Goal: Obtain resource: Obtain resource

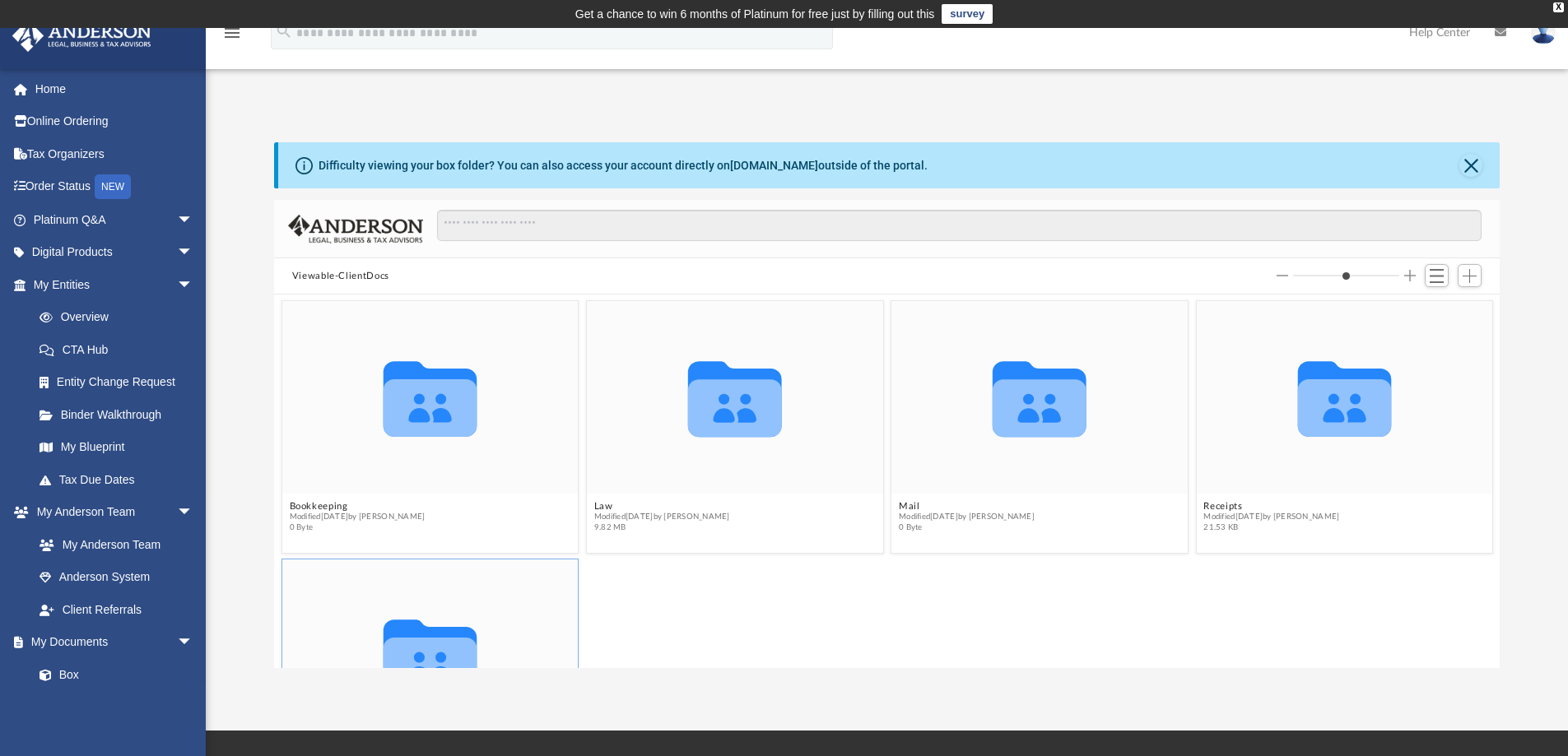
scroll to position [362, 1213]
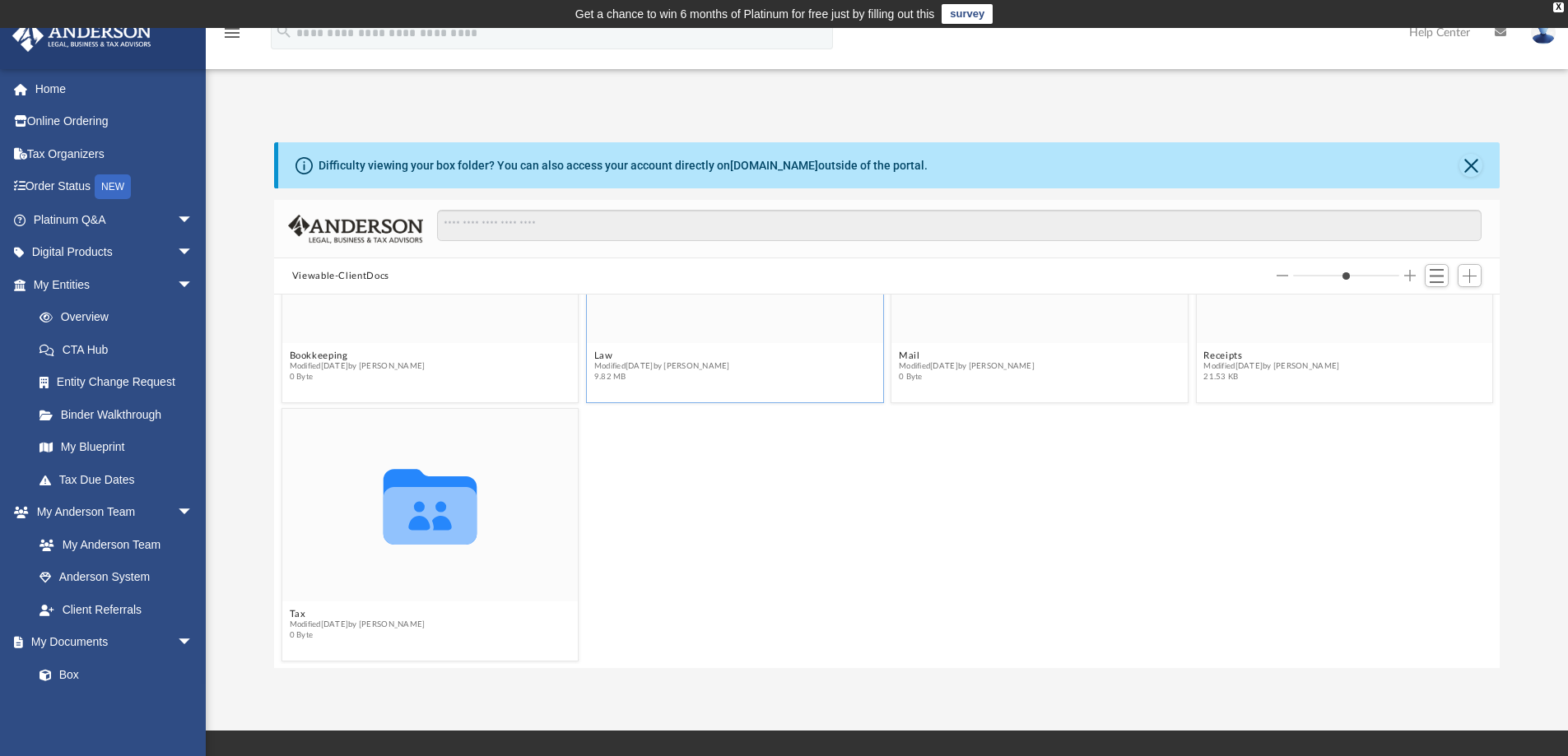
click at [680, 342] on figure "Collaborated Folder Law Modified yesterday by Shalbe Adams 9.82 MB" at bounding box center [735, 269] width 296 height 238
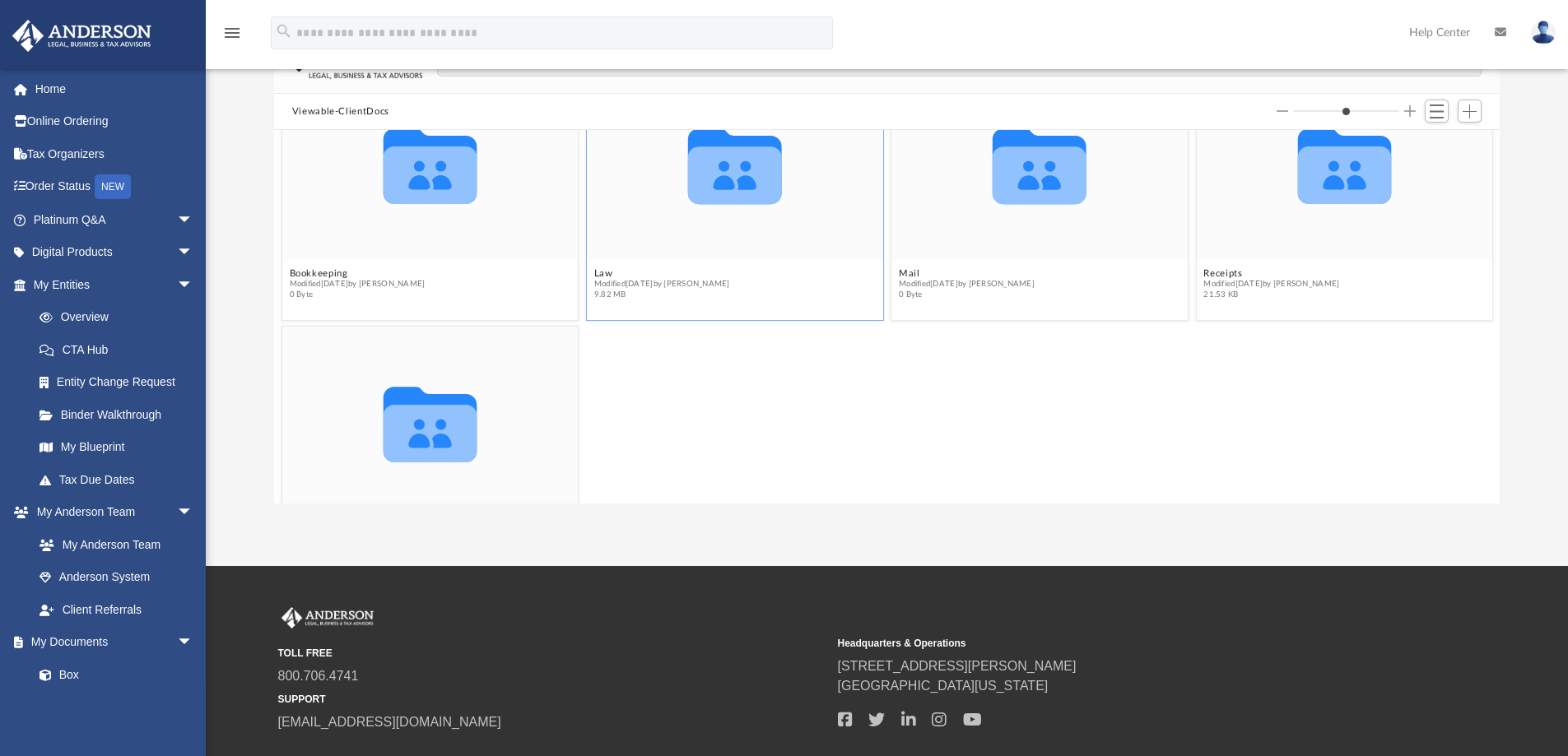
scroll to position [0, 0]
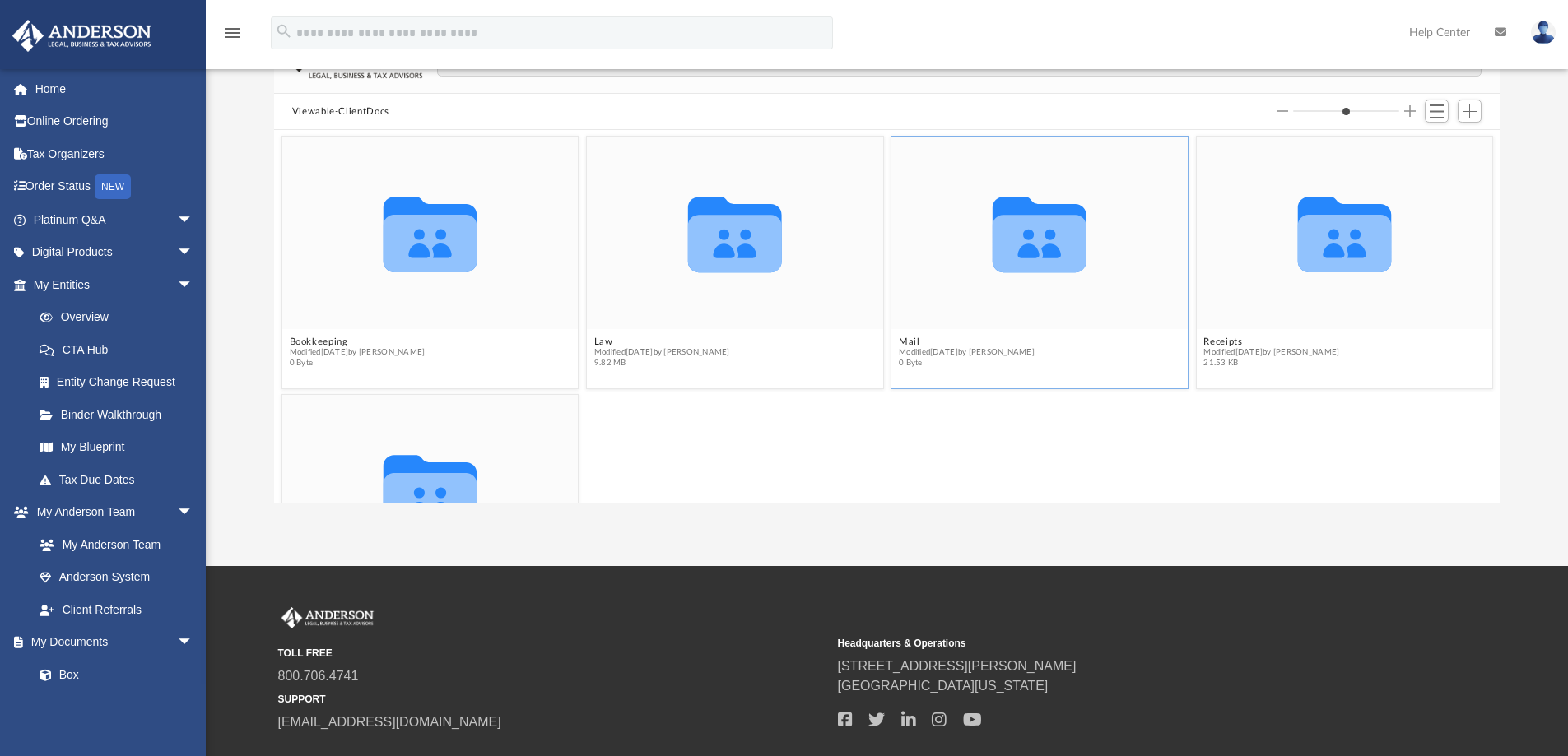
click at [965, 314] on div "Collaborated Folder" at bounding box center [1039, 233] width 296 height 193
click at [1034, 255] on icon "grid" at bounding box center [1039, 243] width 94 height 57
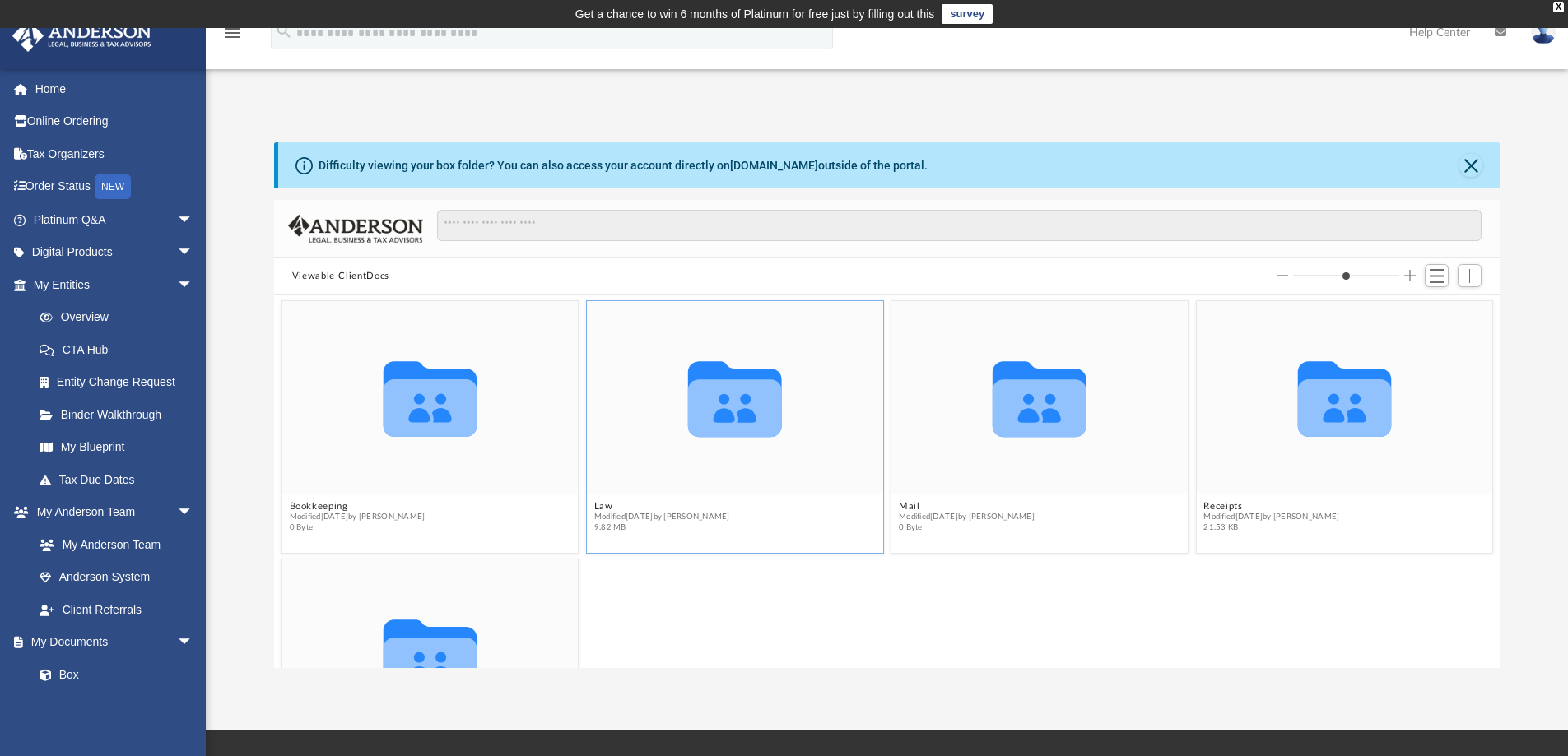
click at [723, 378] on icon "grid" at bounding box center [735, 398] width 94 height 76
click at [707, 412] on icon "grid" at bounding box center [735, 407] width 94 height 57
click at [1333, 412] on icon "grid" at bounding box center [1344, 407] width 94 height 57
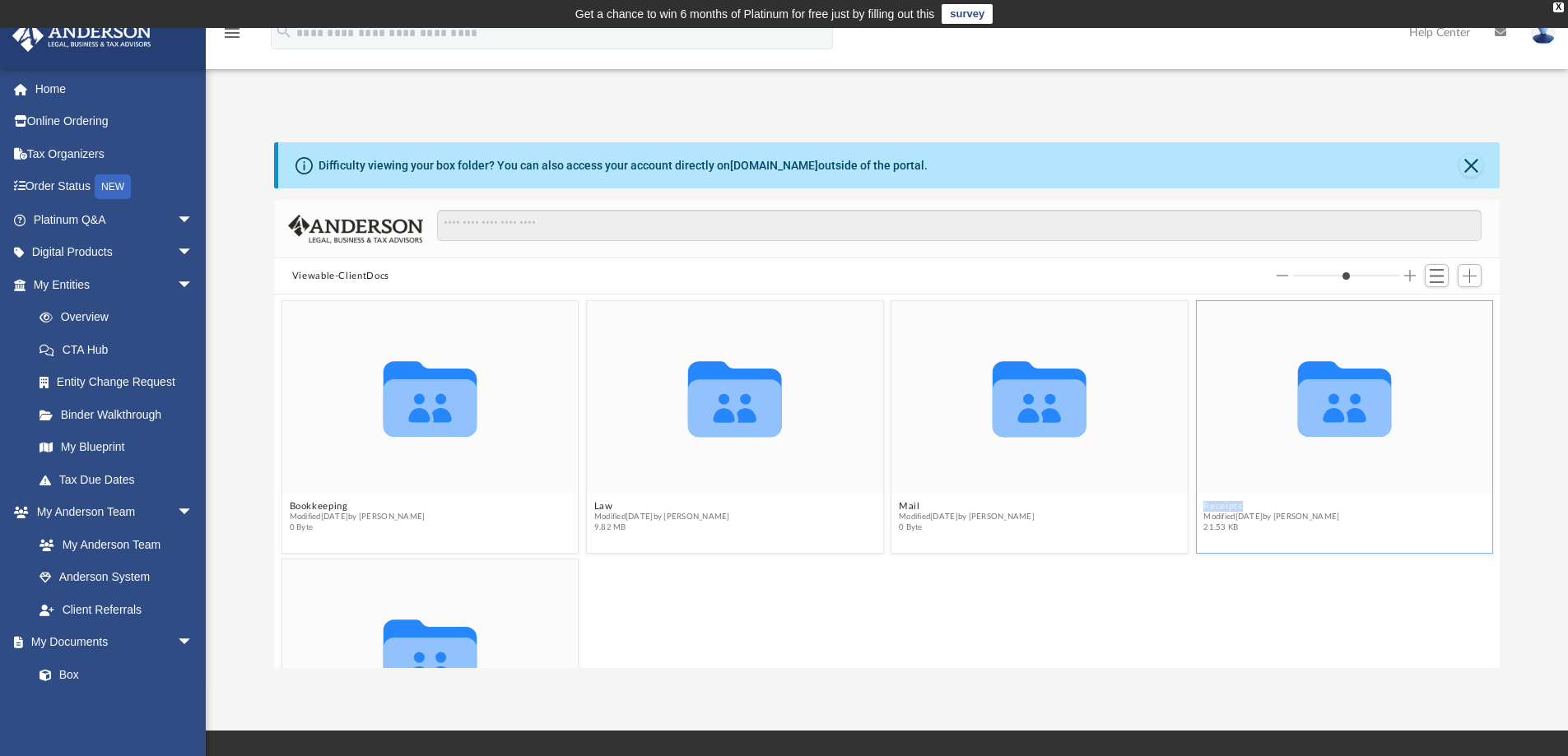
click at [1333, 412] on icon "grid" at bounding box center [1344, 407] width 94 height 57
click at [1326, 396] on icon "grid" at bounding box center [1344, 398] width 94 height 76
click at [1326, 398] on icon "grid" at bounding box center [1344, 398] width 94 height 76
click at [177, 294] on span "arrow_drop_down" at bounding box center [193, 285] width 33 height 34
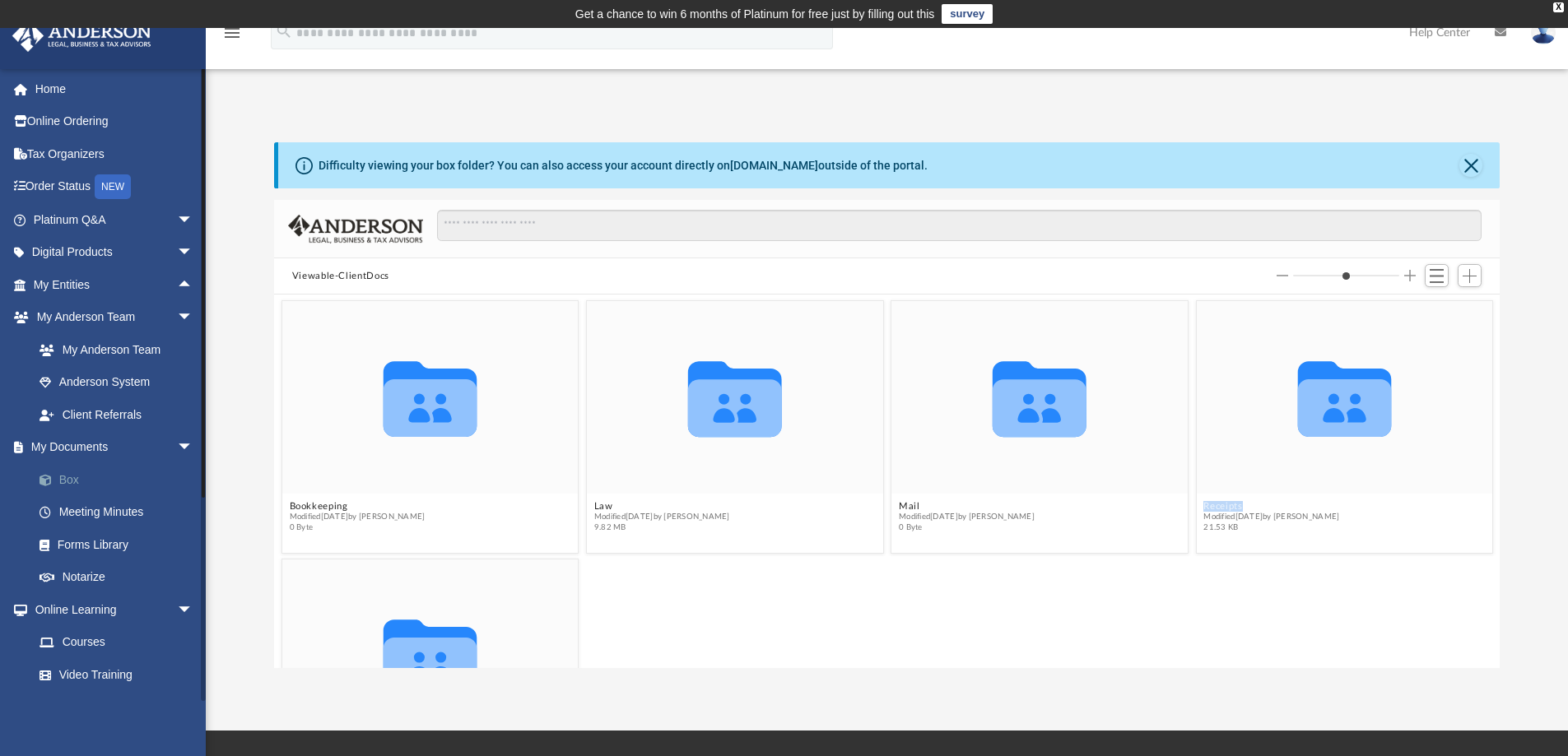
click at [52, 478] on span at bounding box center [53, 480] width 11 height 12
click at [94, 577] on link "Notarize" at bounding box center [120, 578] width 195 height 33
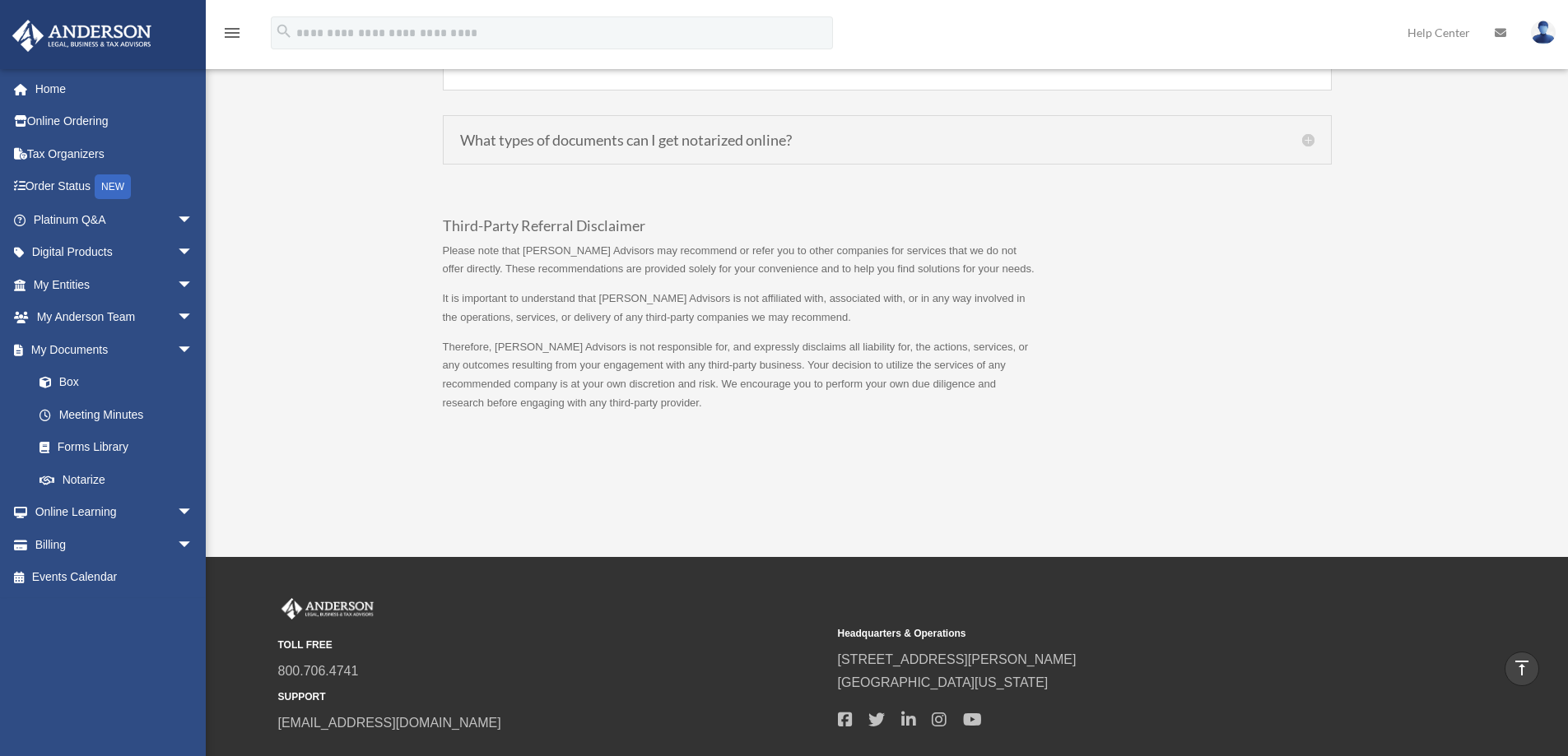
scroll to position [1563, 0]
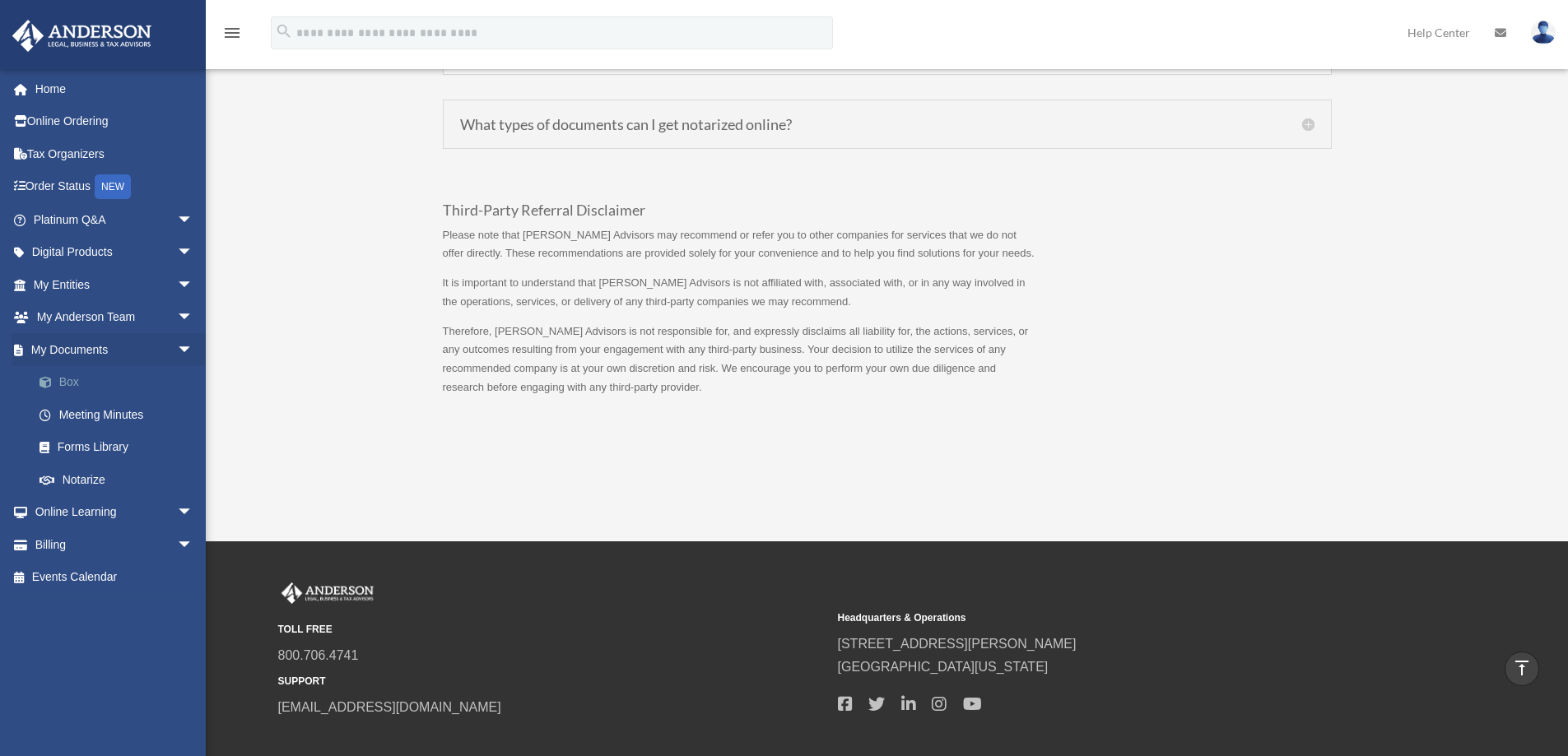
click at [71, 383] on link "Box" at bounding box center [120, 383] width 195 height 33
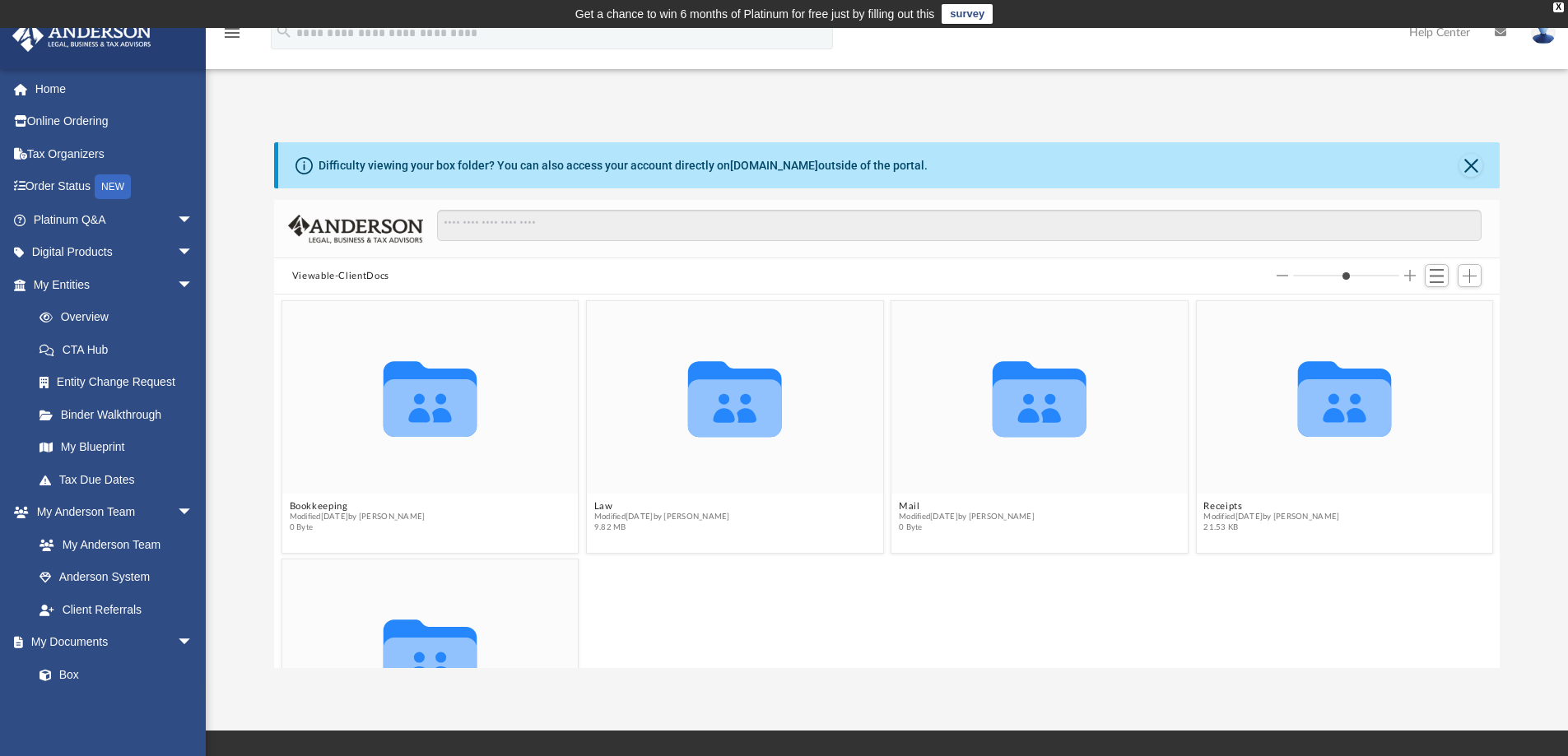
scroll to position [362, 1213]
click at [718, 411] on icon "grid" at bounding box center [735, 398] width 94 height 76
click at [719, 411] on icon "grid" at bounding box center [735, 398] width 94 height 76
click at [619, 524] on span "9.82 MB" at bounding box center [662, 528] width 136 height 11
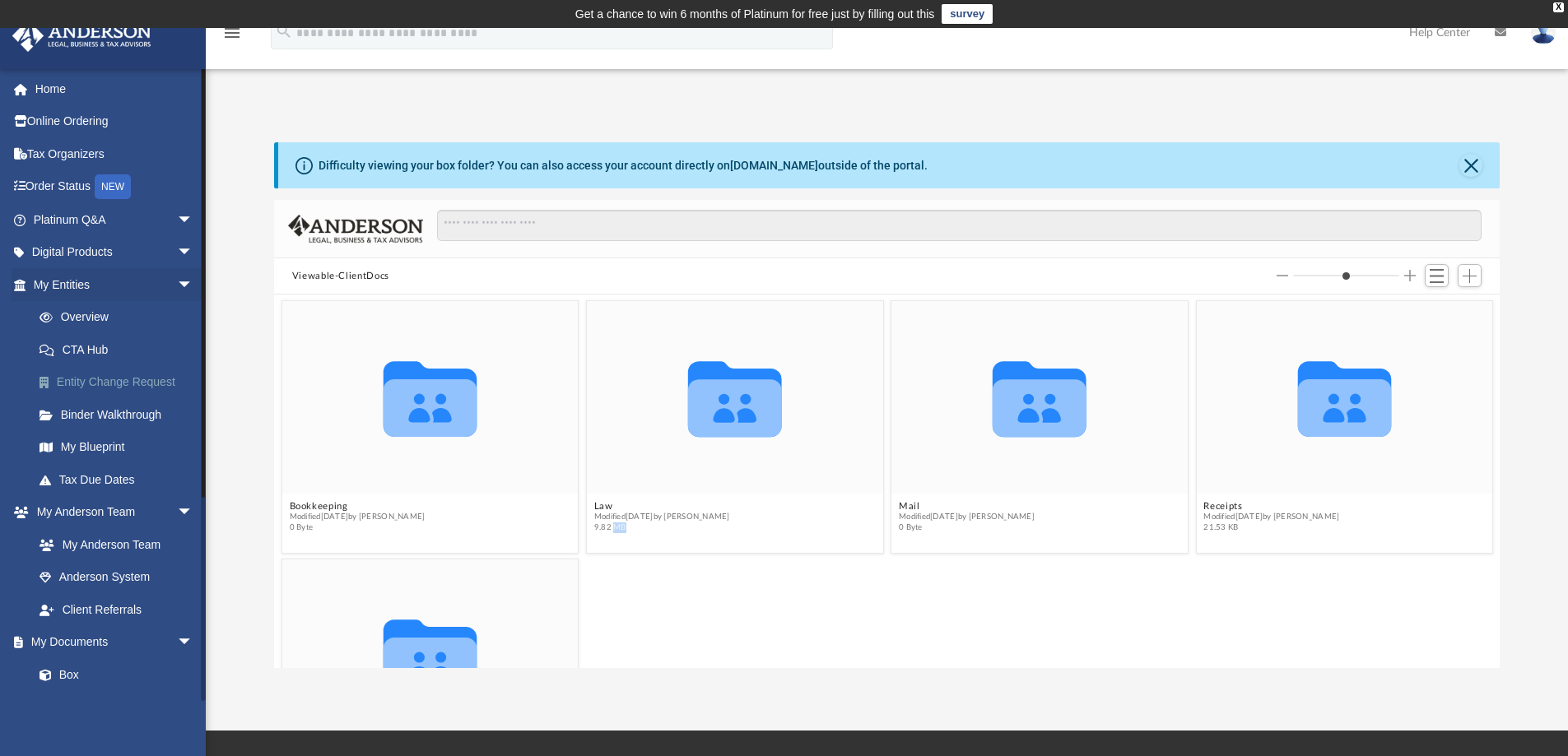
click at [108, 388] on link "Entity Change Request" at bounding box center [120, 383] width 195 height 33
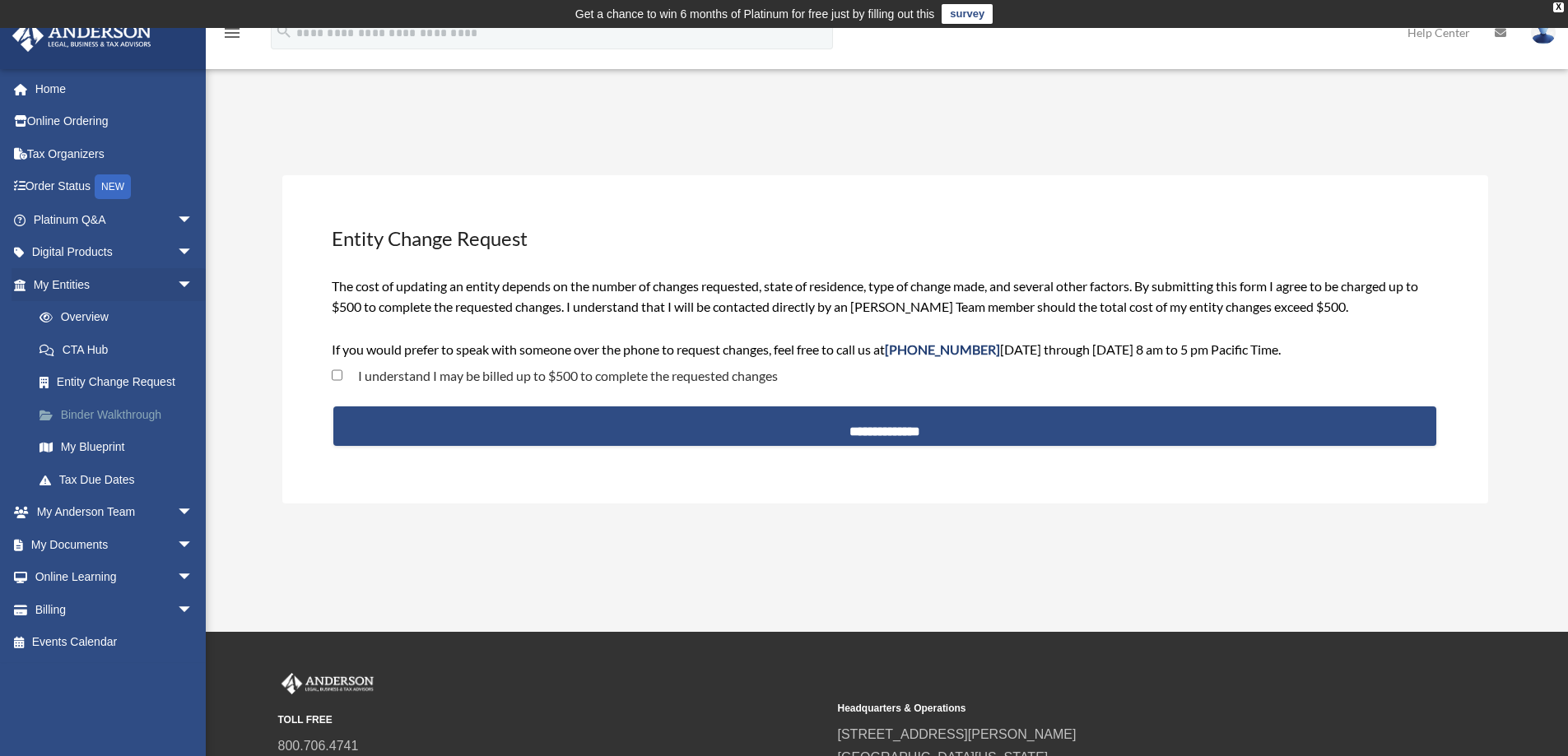
click at [98, 412] on link "Binder Walkthrough" at bounding box center [120, 415] width 195 height 33
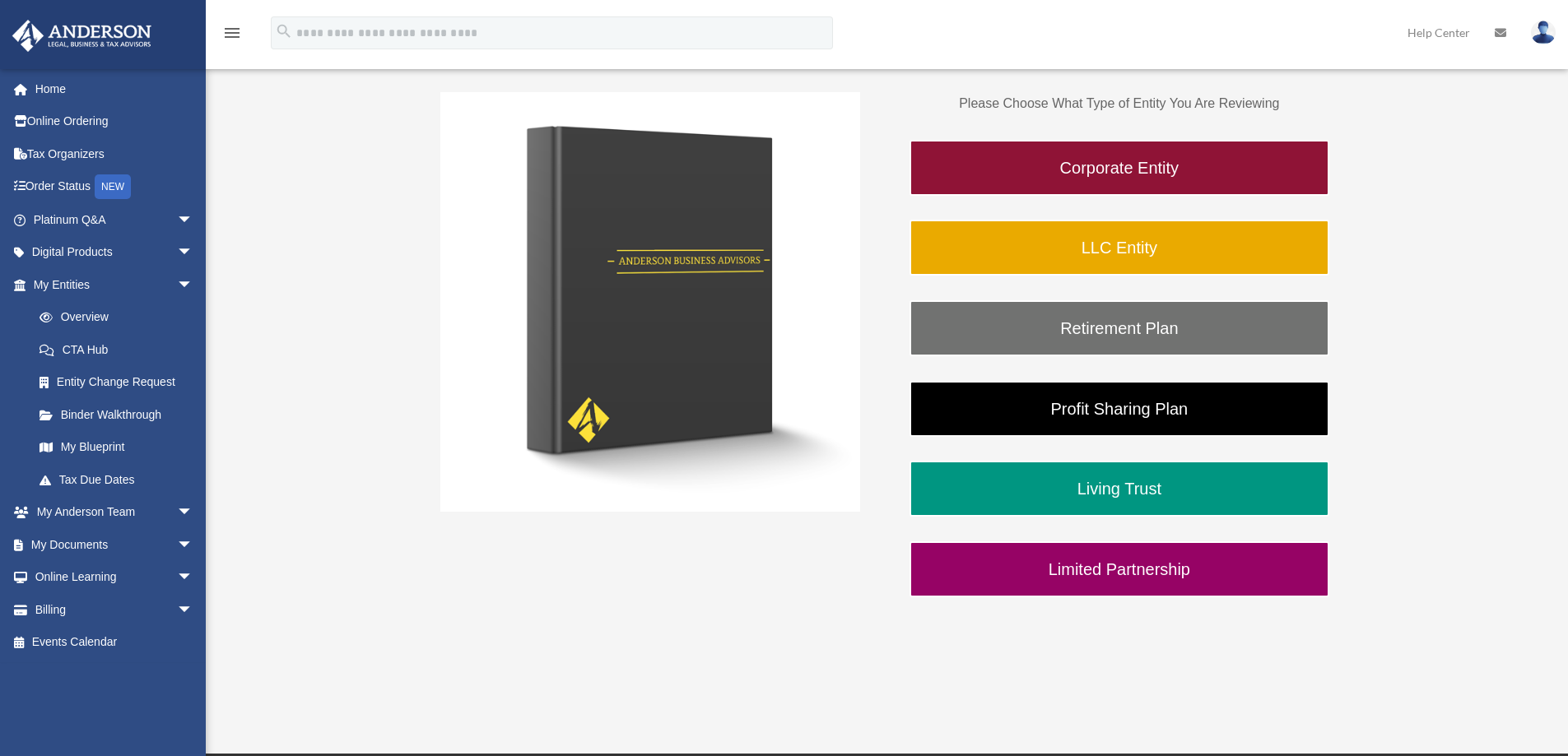
scroll to position [329, 0]
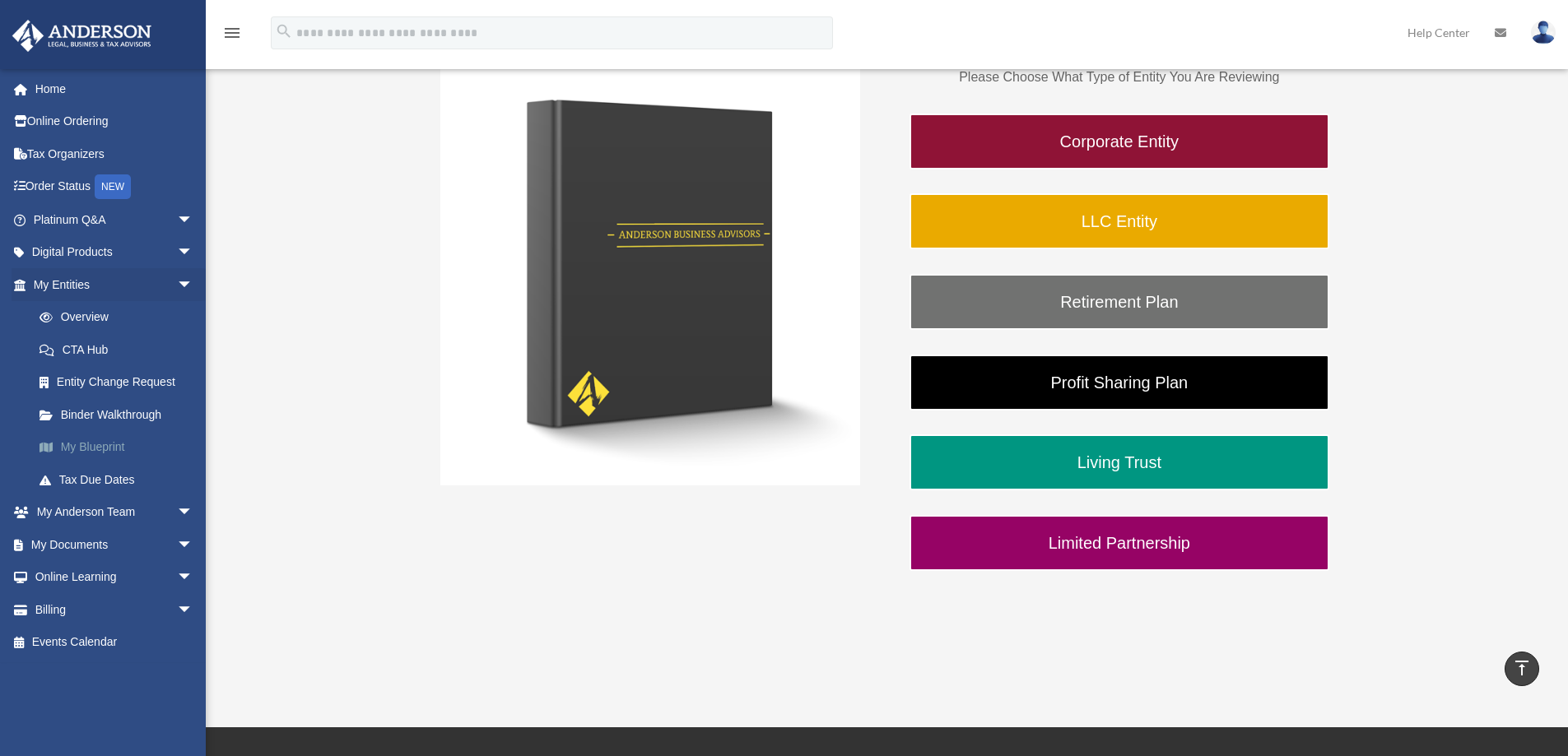
click at [101, 446] on link "My Blueprint" at bounding box center [120, 448] width 195 height 33
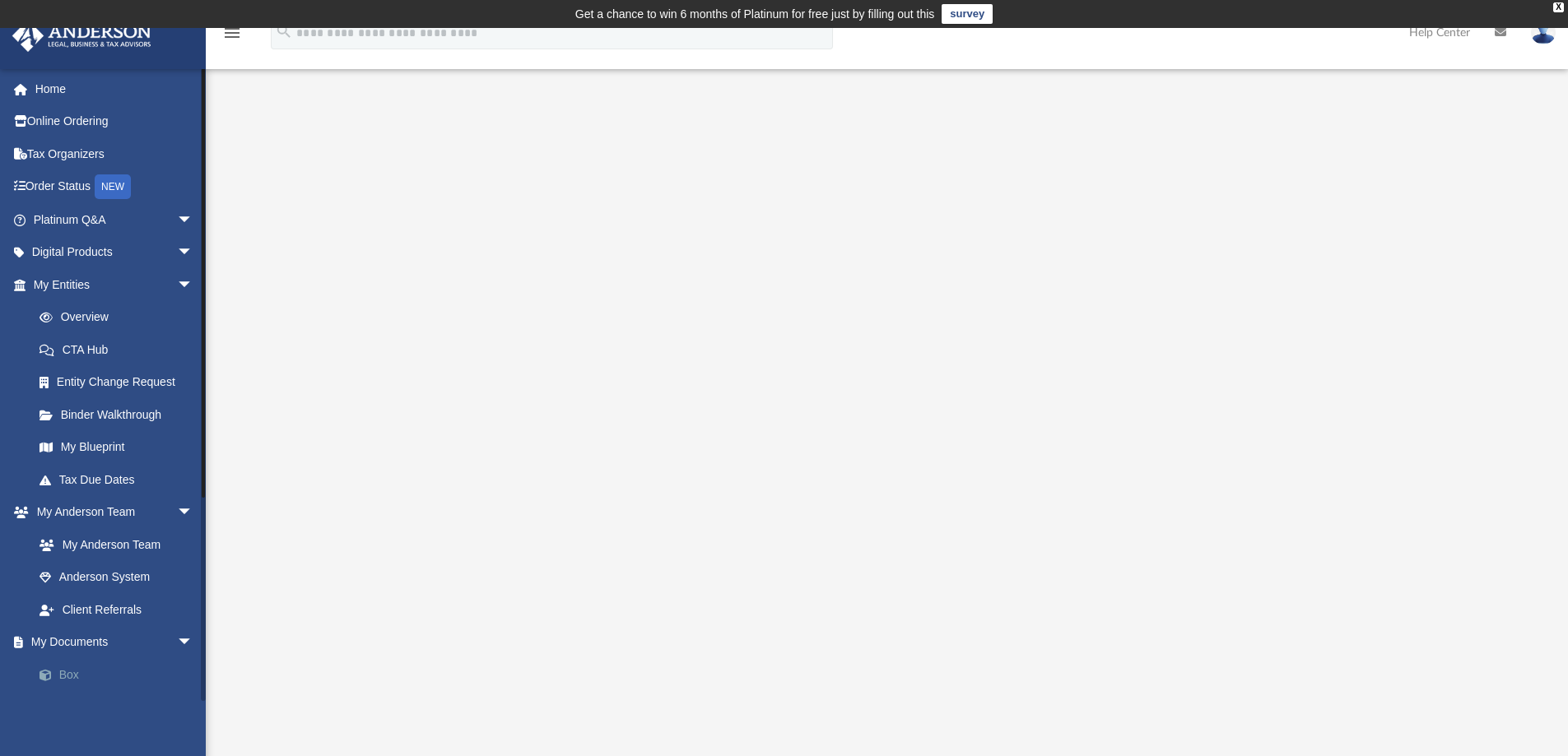
click at [65, 680] on link "Box" at bounding box center [120, 675] width 195 height 33
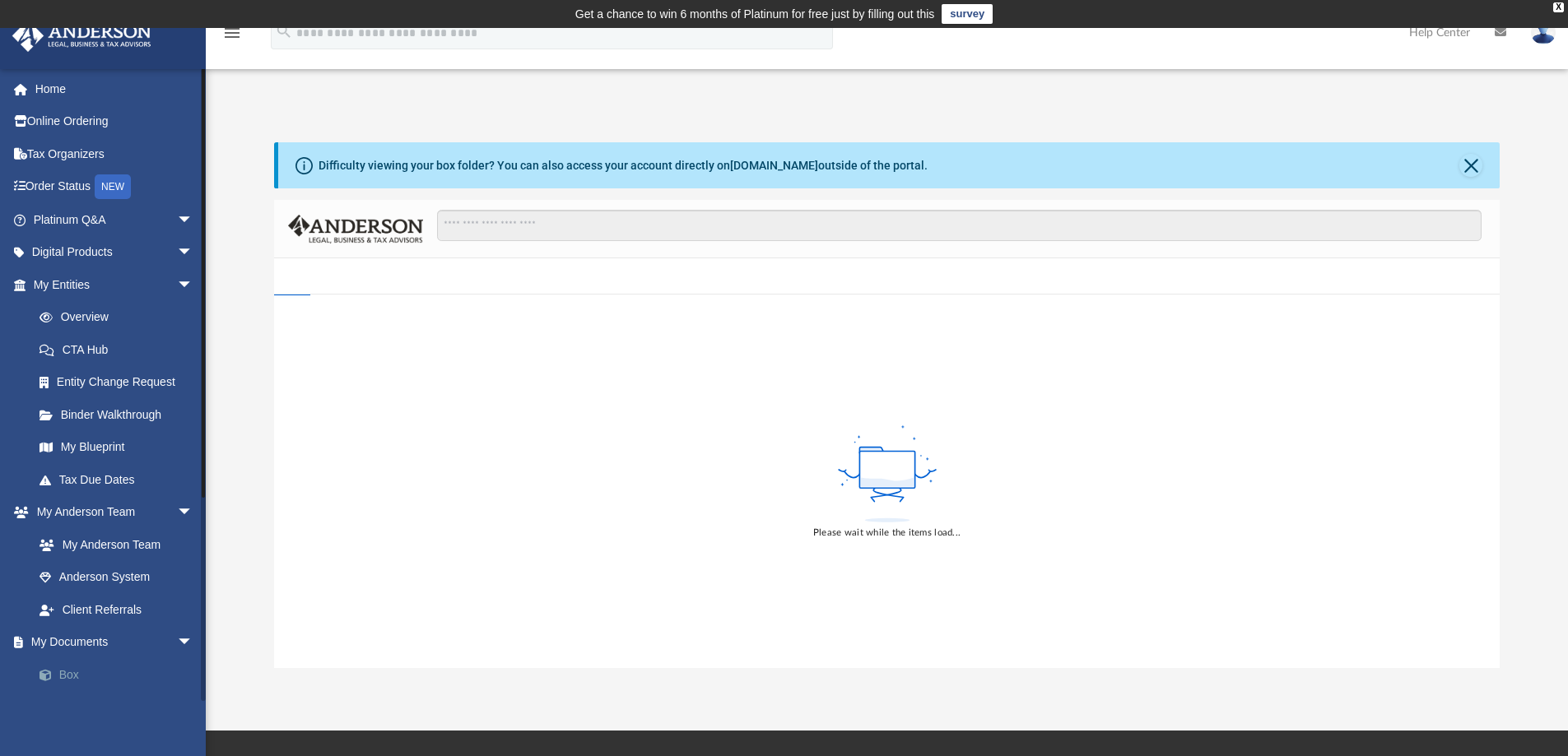
click at [65, 680] on link "Box" at bounding box center [120, 675] width 195 height 33
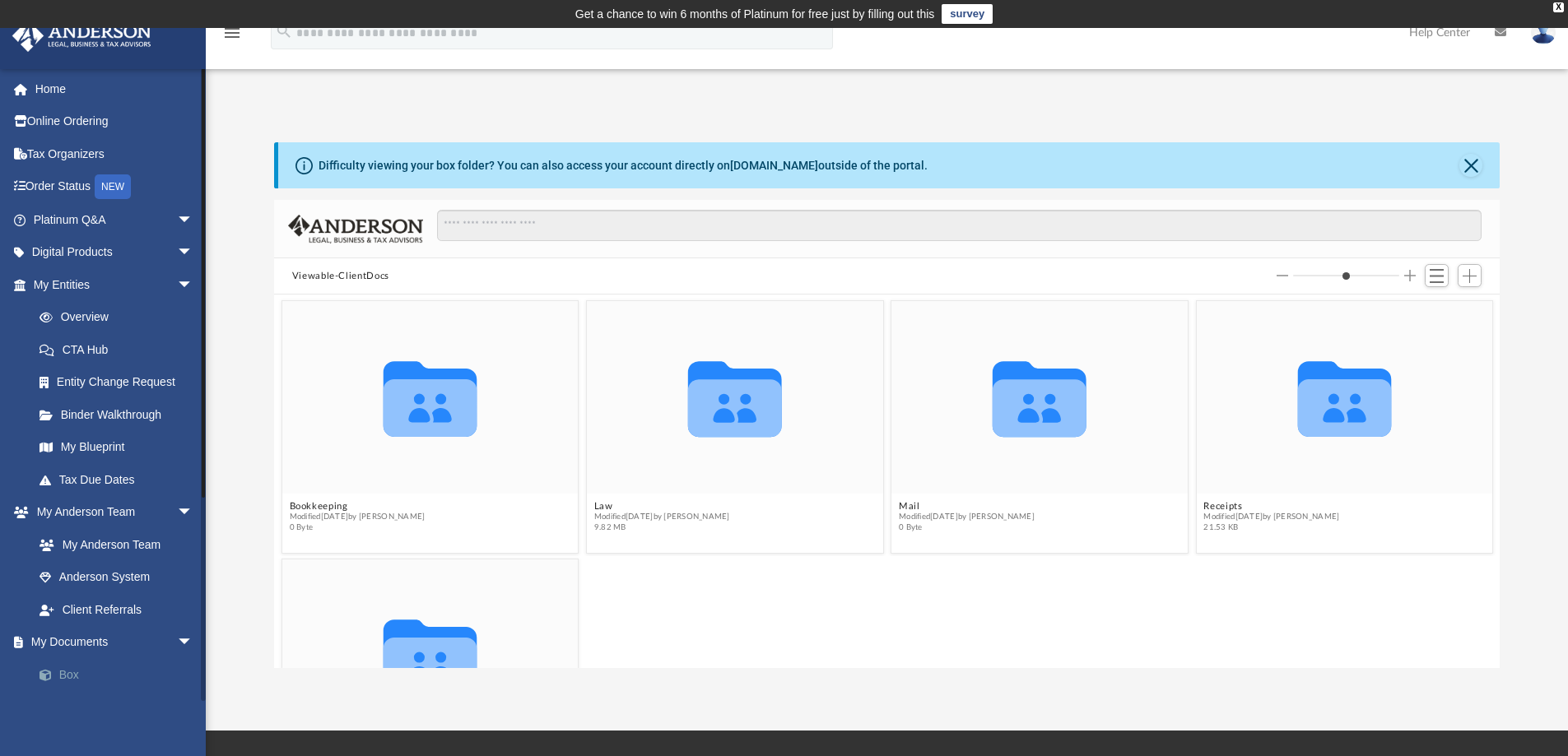
scroll to position [362, 1213]
click at [177, 641] on span "arrow_drop_down" at bounding box center [193, 643] width 33 height 34
click at [756, 412] on icon "grid" at bounding box center [735, 407] width 94 height 57
click at [598, 505] on button "Law" at bounding box center [662, 506] width 136 height 11
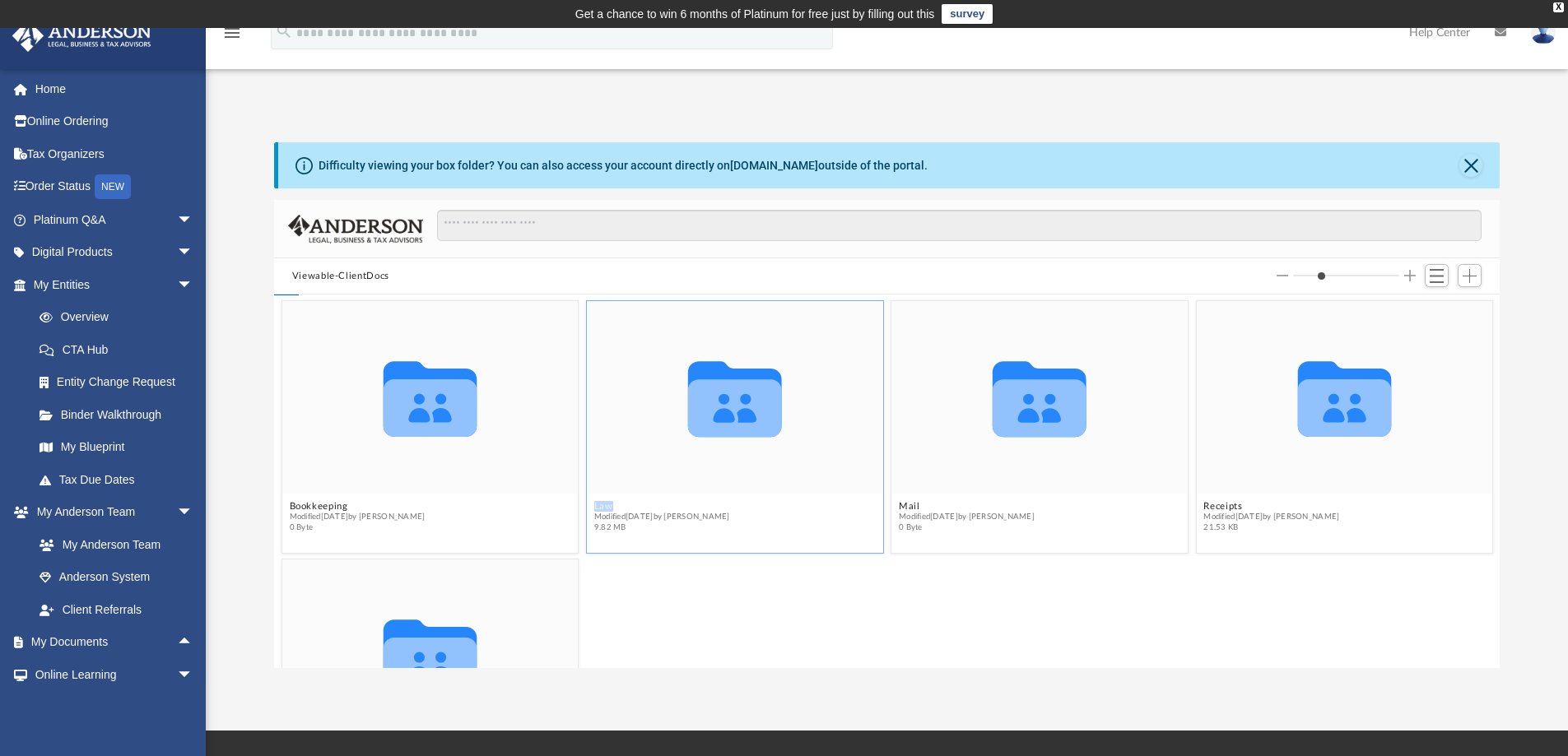
click at [598, 505] on button "Law" at bounding box center [662, 506] width 136 height 11
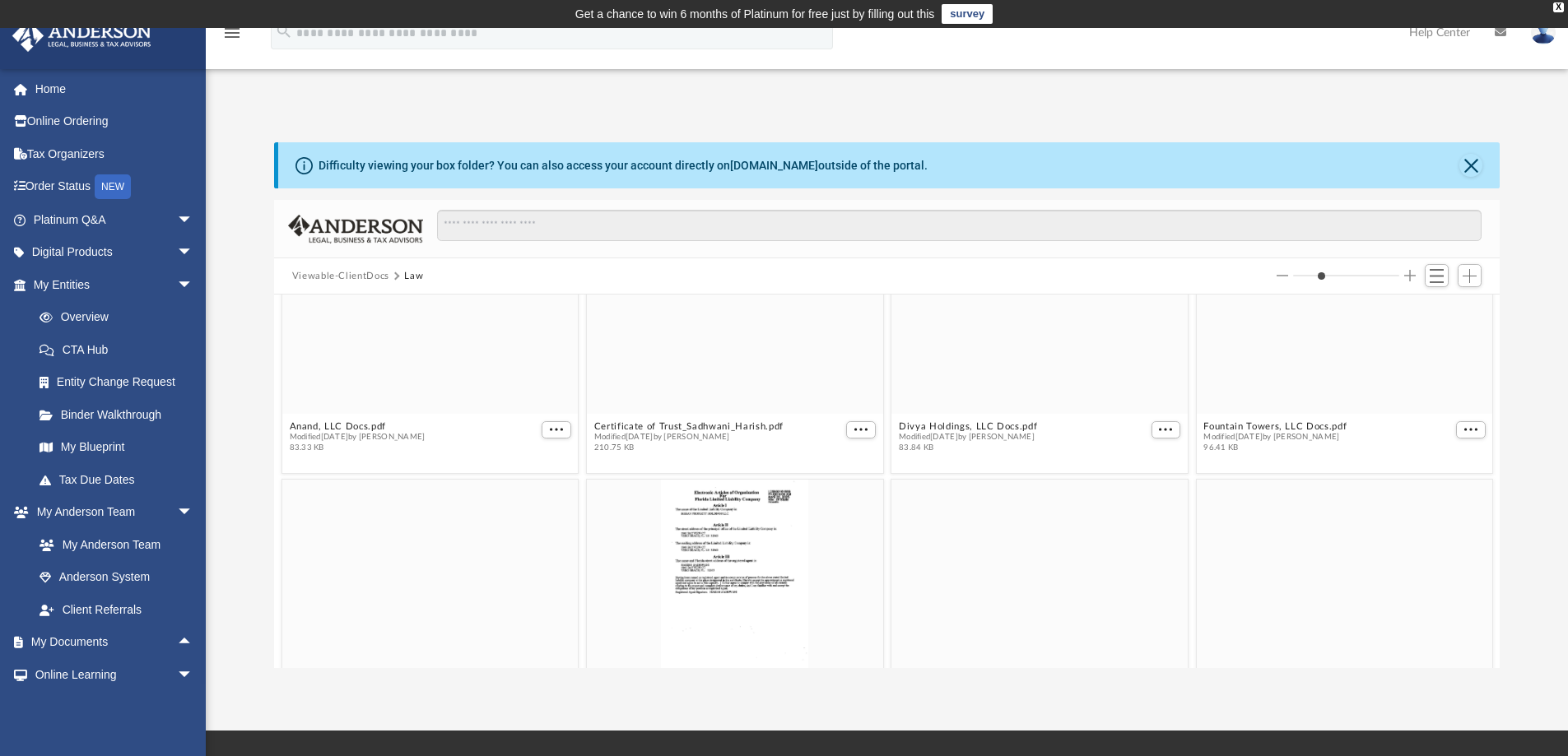
scroll to position [0, 0]
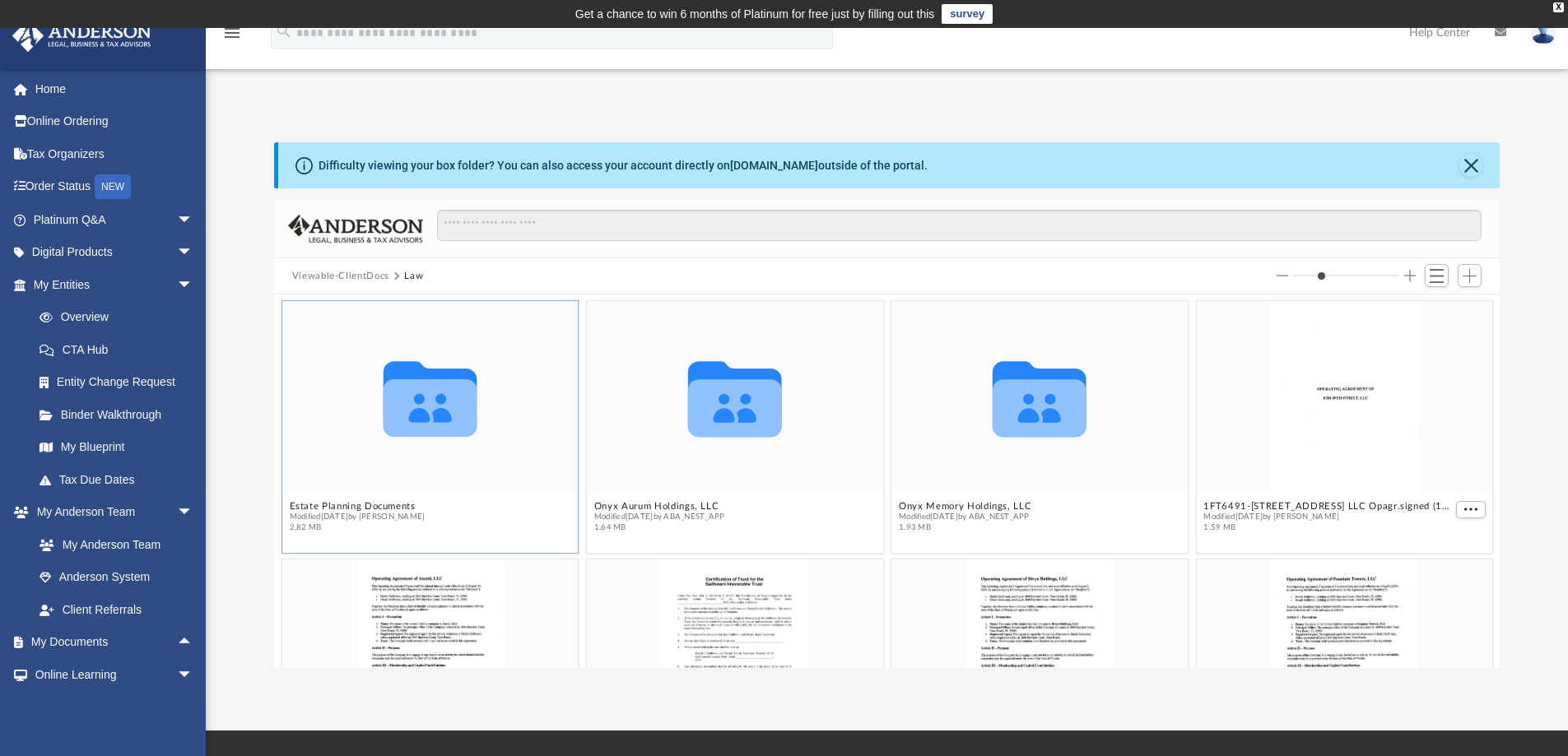
click at [310, 524] on span "2.82 MB" at bounding box center [357, 528] width 136 height 11
click at [310, 524] on span "2.82 MB" at bounding box center [357, 528] width 136 height 11
click at [394, 623] on div "grid" at bounding box center [430, 656] width 296 height 193
click at [394, 622] on div "grid" at bounding box center [430, 656] width 296 height 193
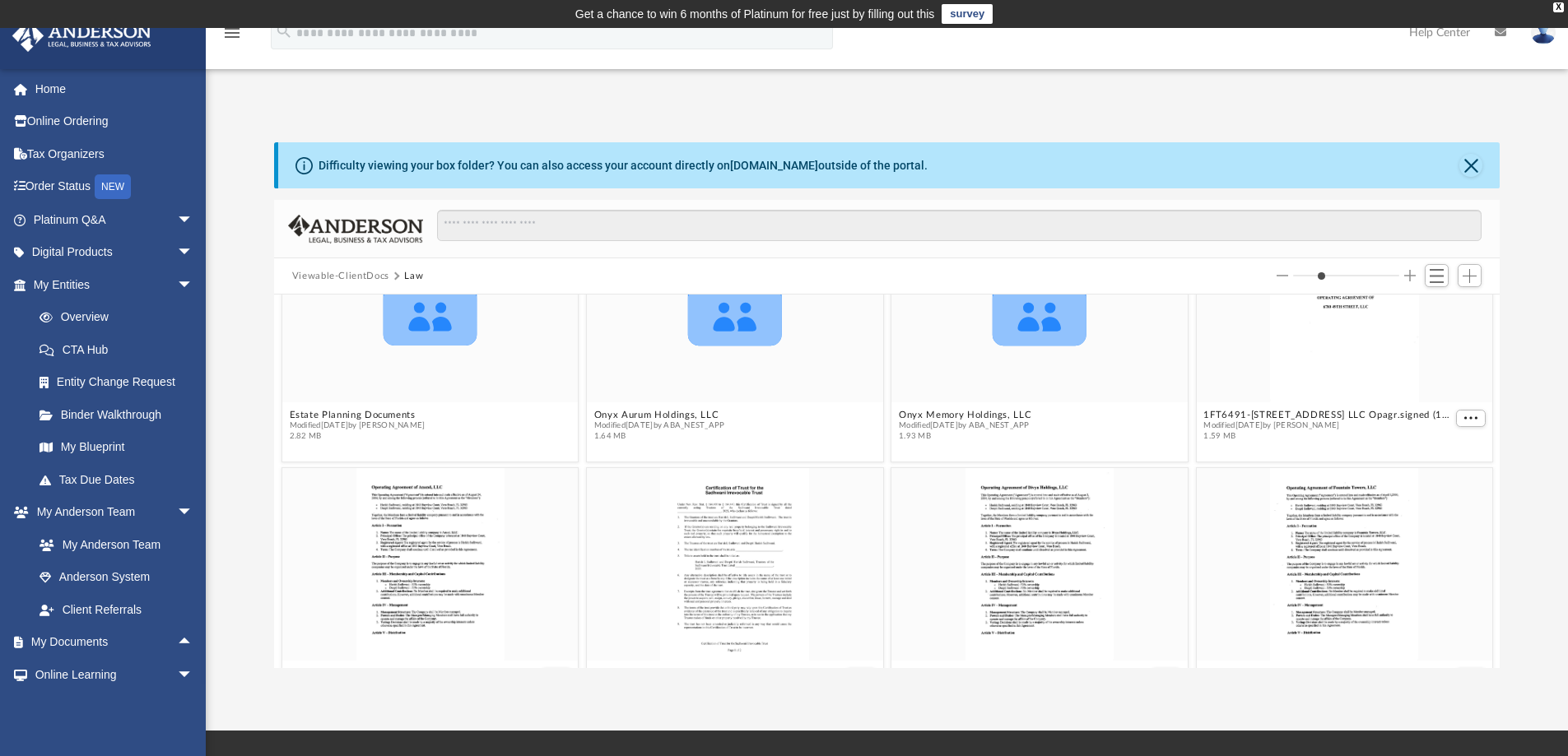
scroll to position [82, 0]
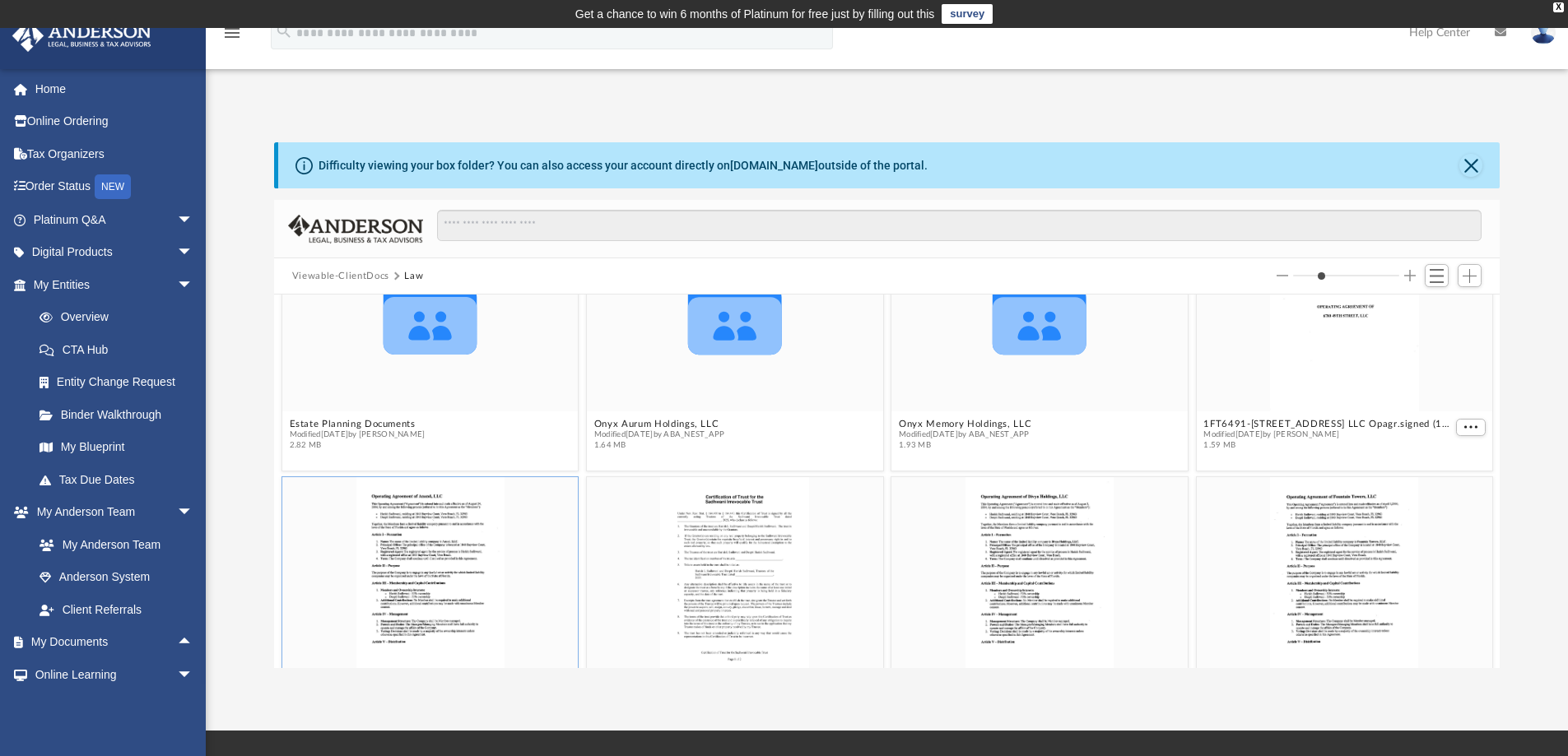
click at [418, 565] on div "grid" at bounding box center [430, 573] width 296 height 193
click at [512, 545] on div "grid" at bounding box center [430, 573] width 296 height 193
click at [513, 545] on div "grid" at bounding box center [430, 573] width 296 height 193
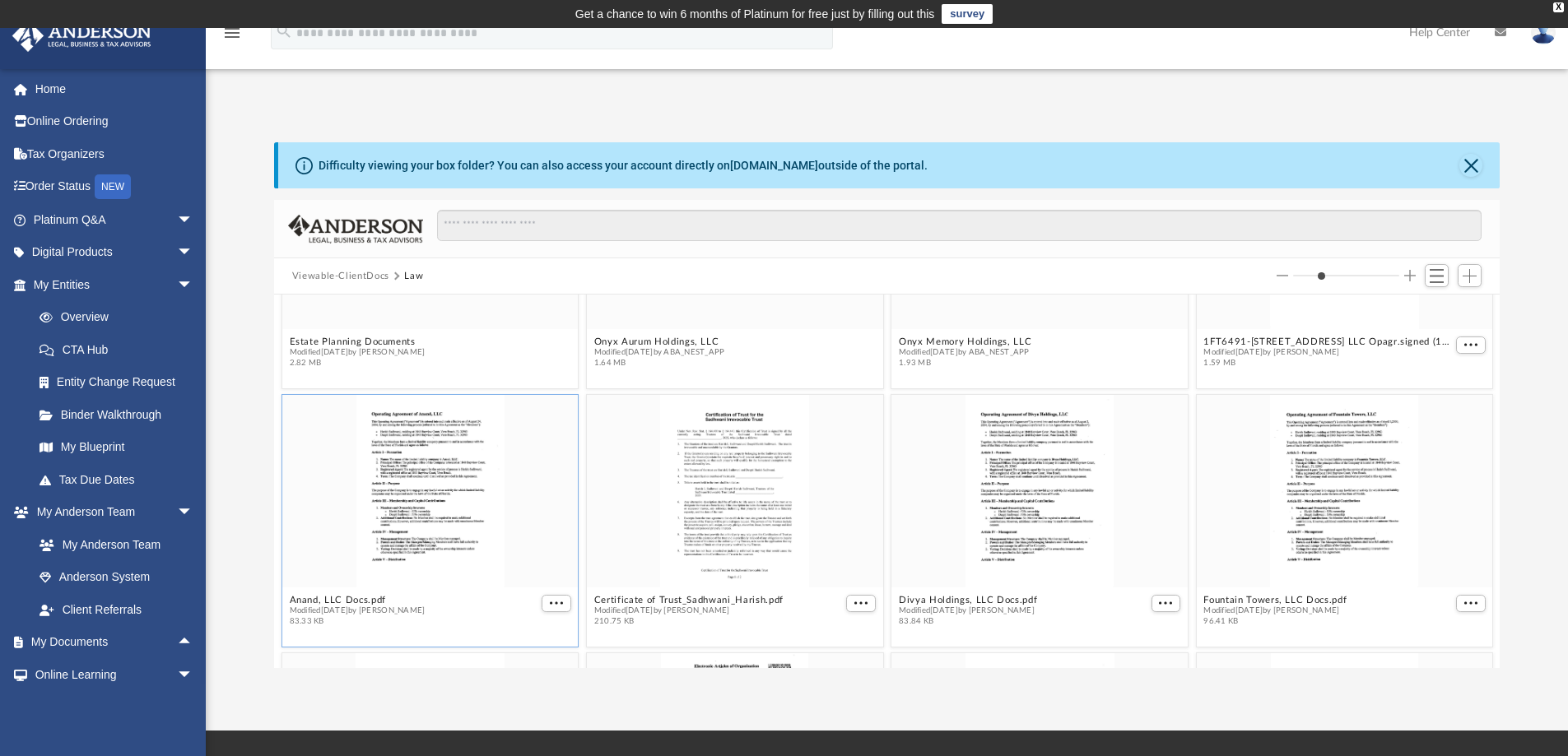
scroll to position [0, 0]
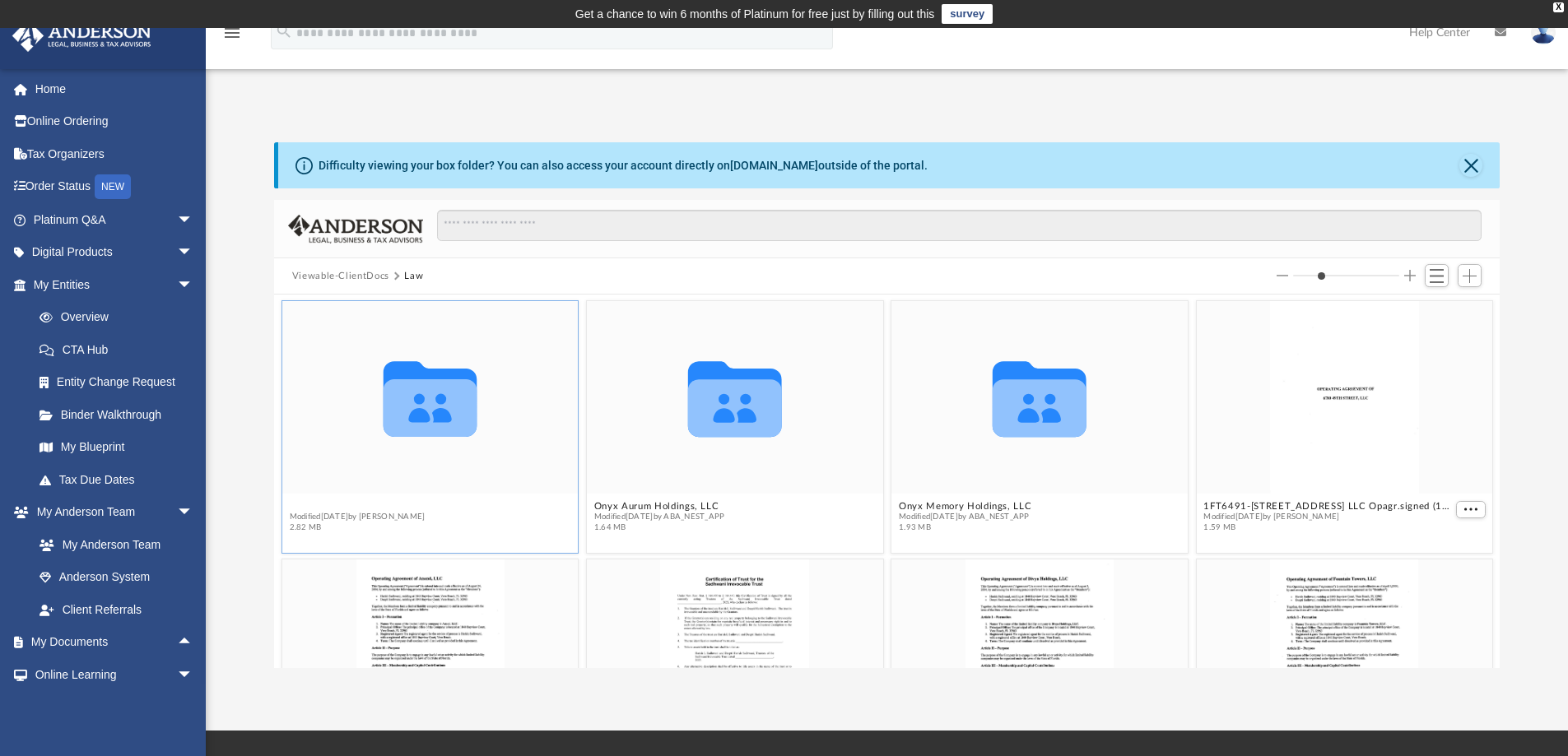
click at [338, 509] on button "Estate Planning Documents" at bounding box center [357, 506] width 136 height 11
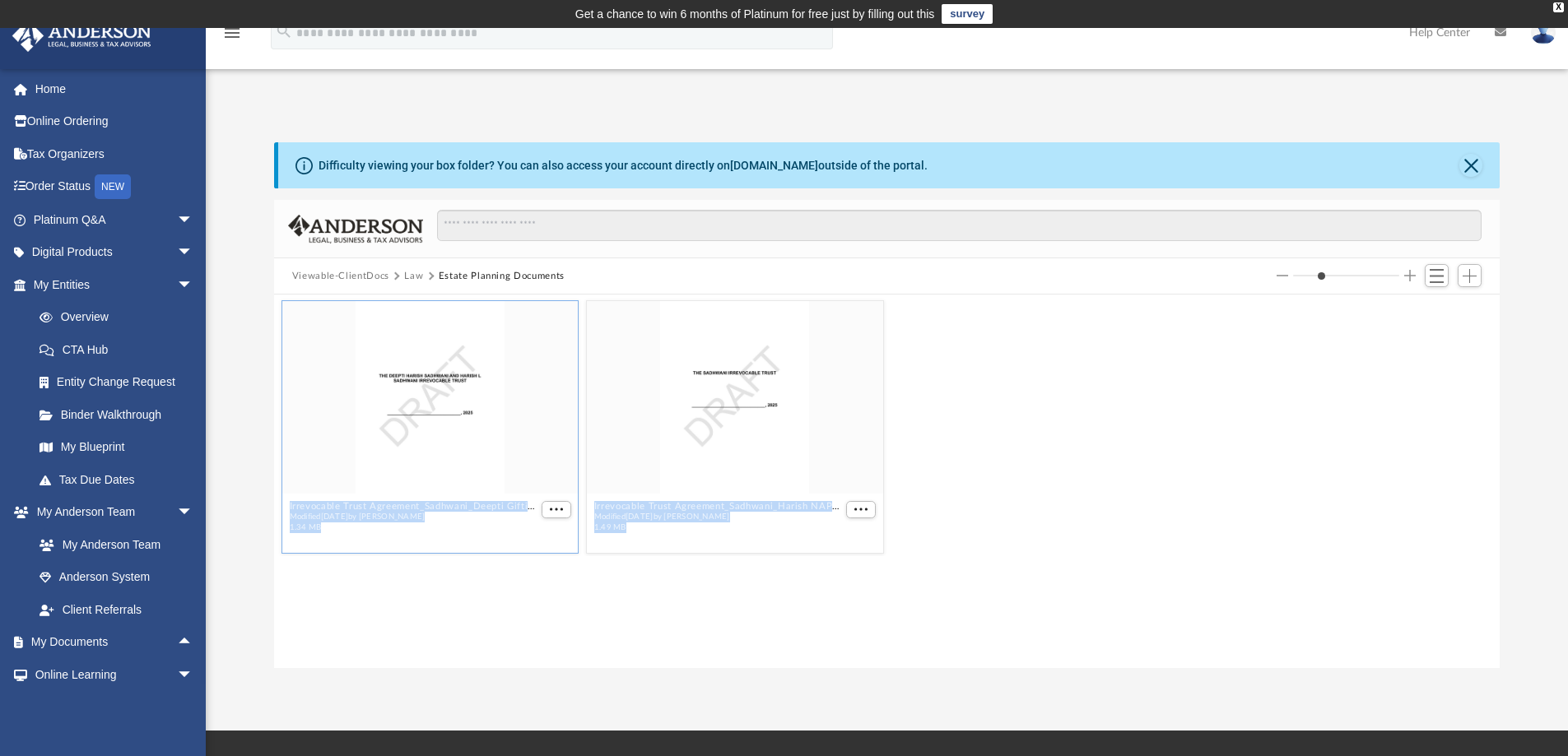
click at [396, 421] on div "grid" at bounding box center [430, 398] width 296 height 193
click at [413, 381] on div "grid" at bounding box center [430, 398] width 296 height 193
click at [862, 510] on span "More options" at bounding box center [861, 510] width 13 height 8
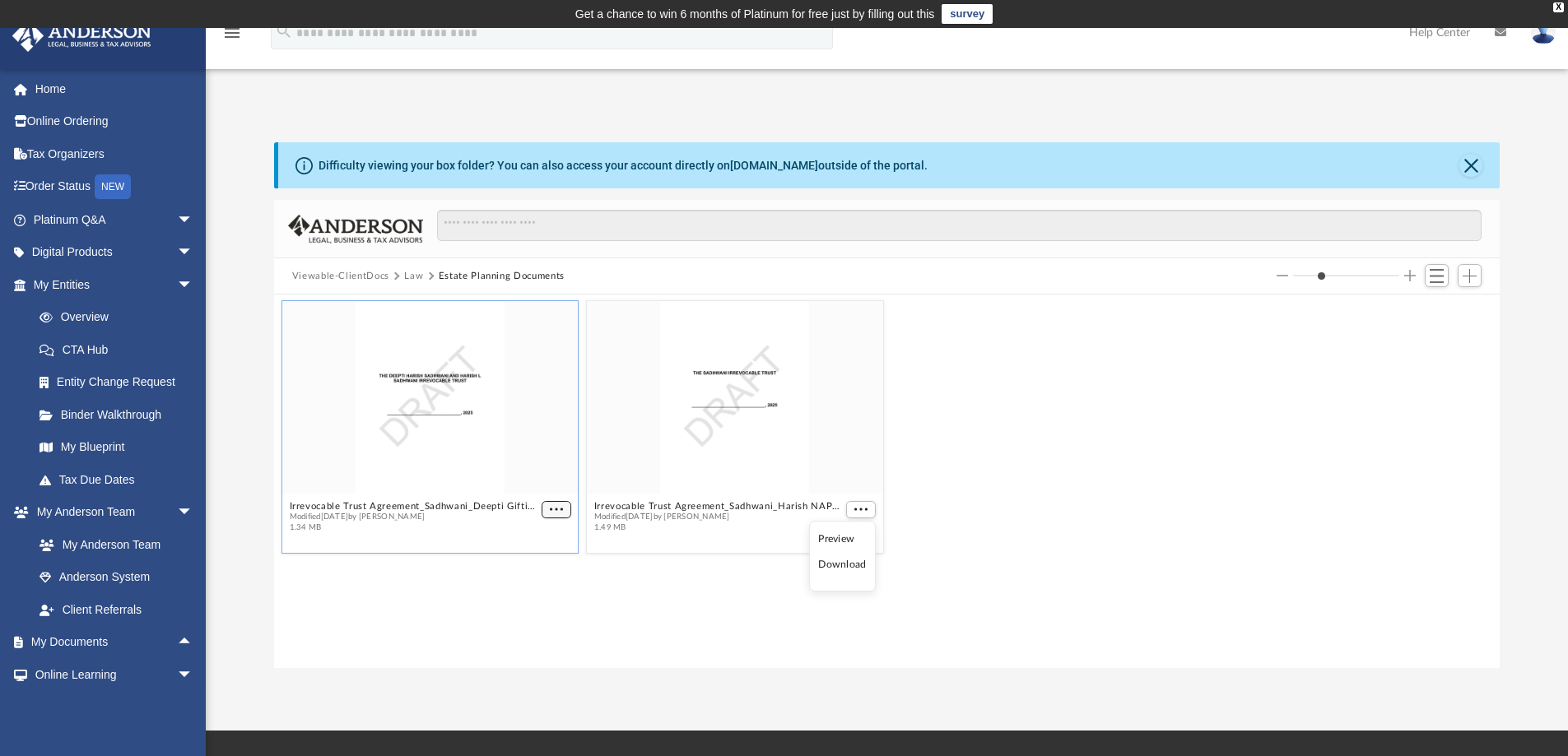
click at [558, 511] on span "More options" at bounding box center [556, 510] width 13 height 8
click at [536, 538] on li "Preview" at bounding box center [537, 539] width 48 height 17
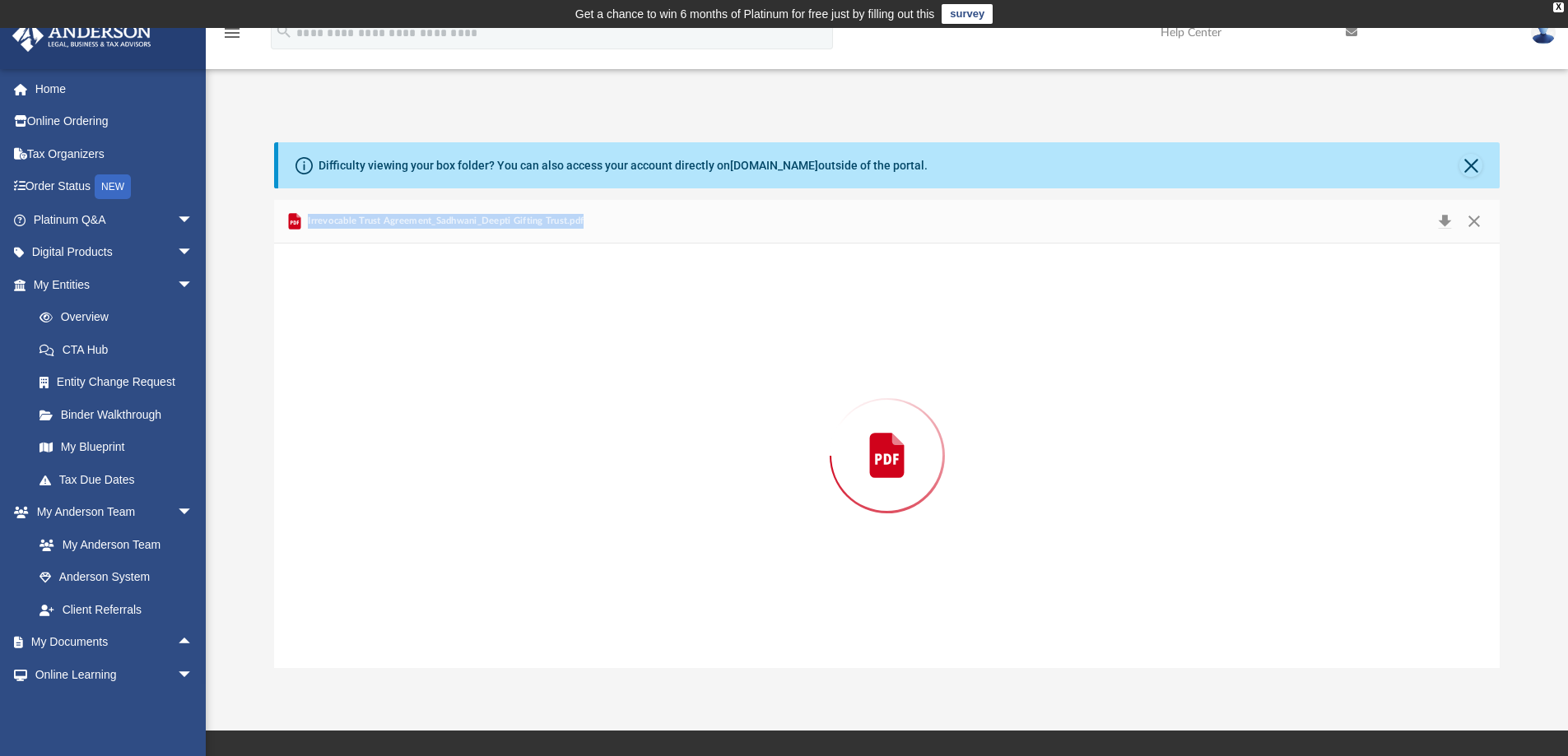
click at [536, 538] on div "Preview" at bounding box center [887, 456] width 1226 height 425
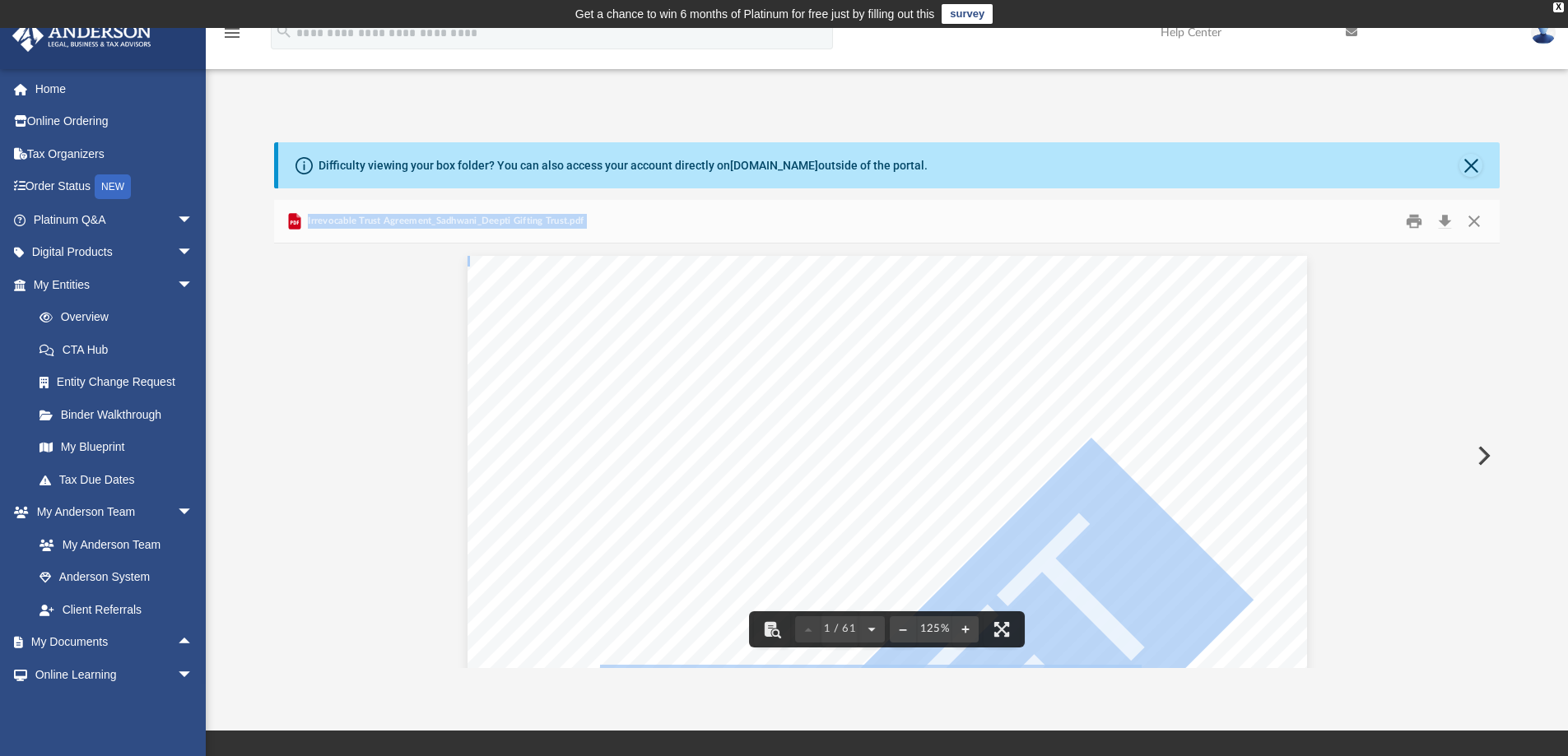
click at [1485, 461] on button "Preview" at bounding box center [1483, 456] width 37 height 46
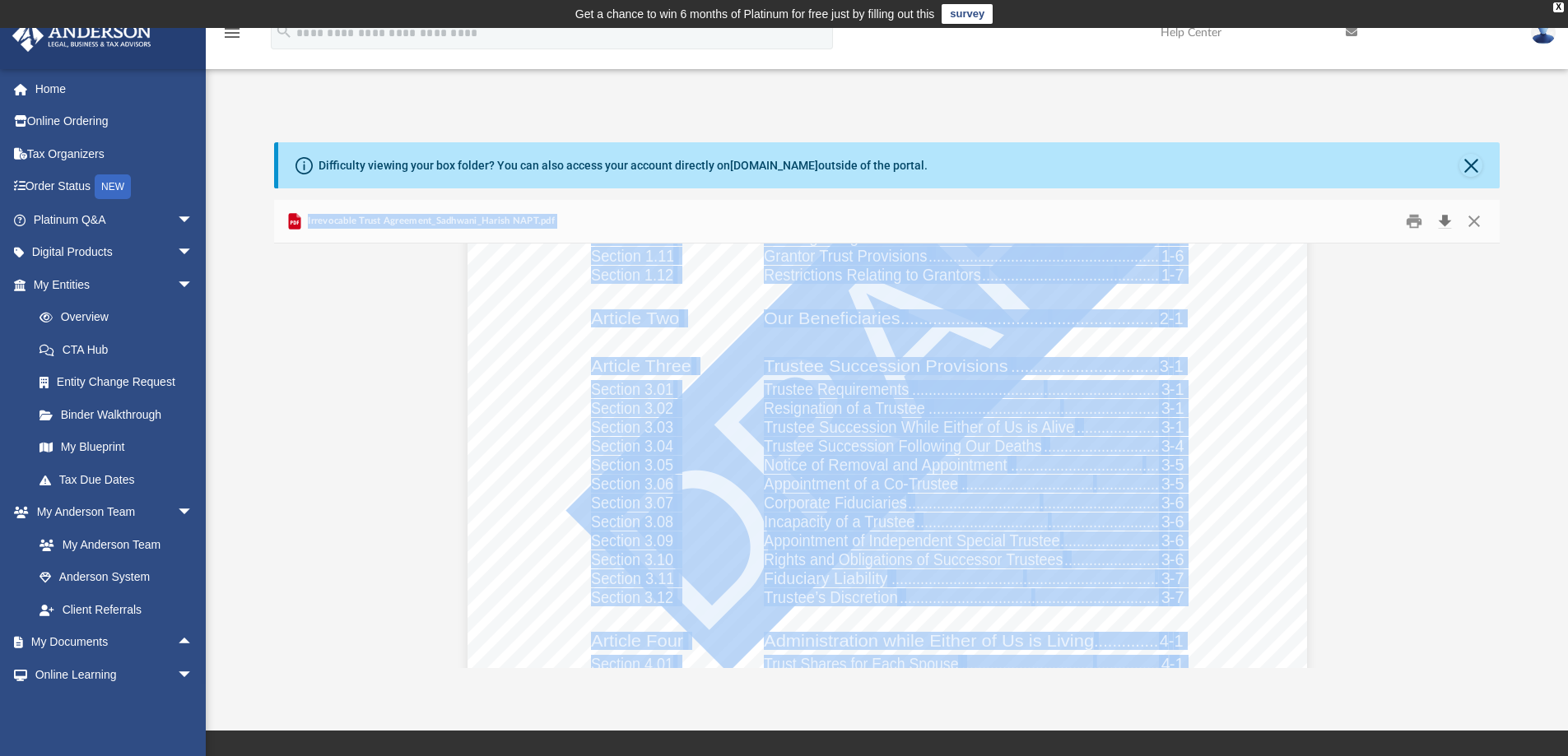
click at [1442, 217] on button "Download" at bounding box center [1444, 222] width 30 height 26
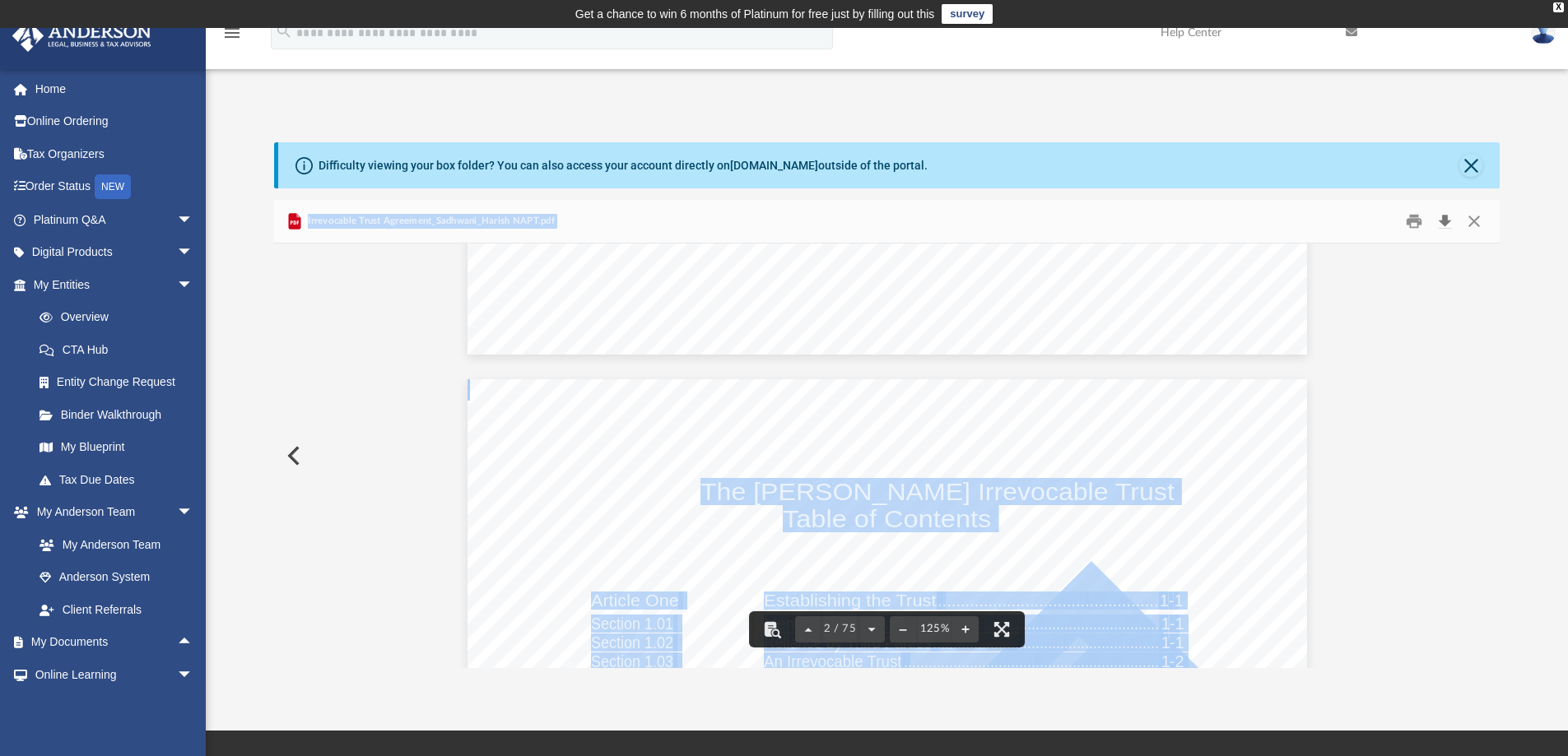
scroll to position [246, 0]
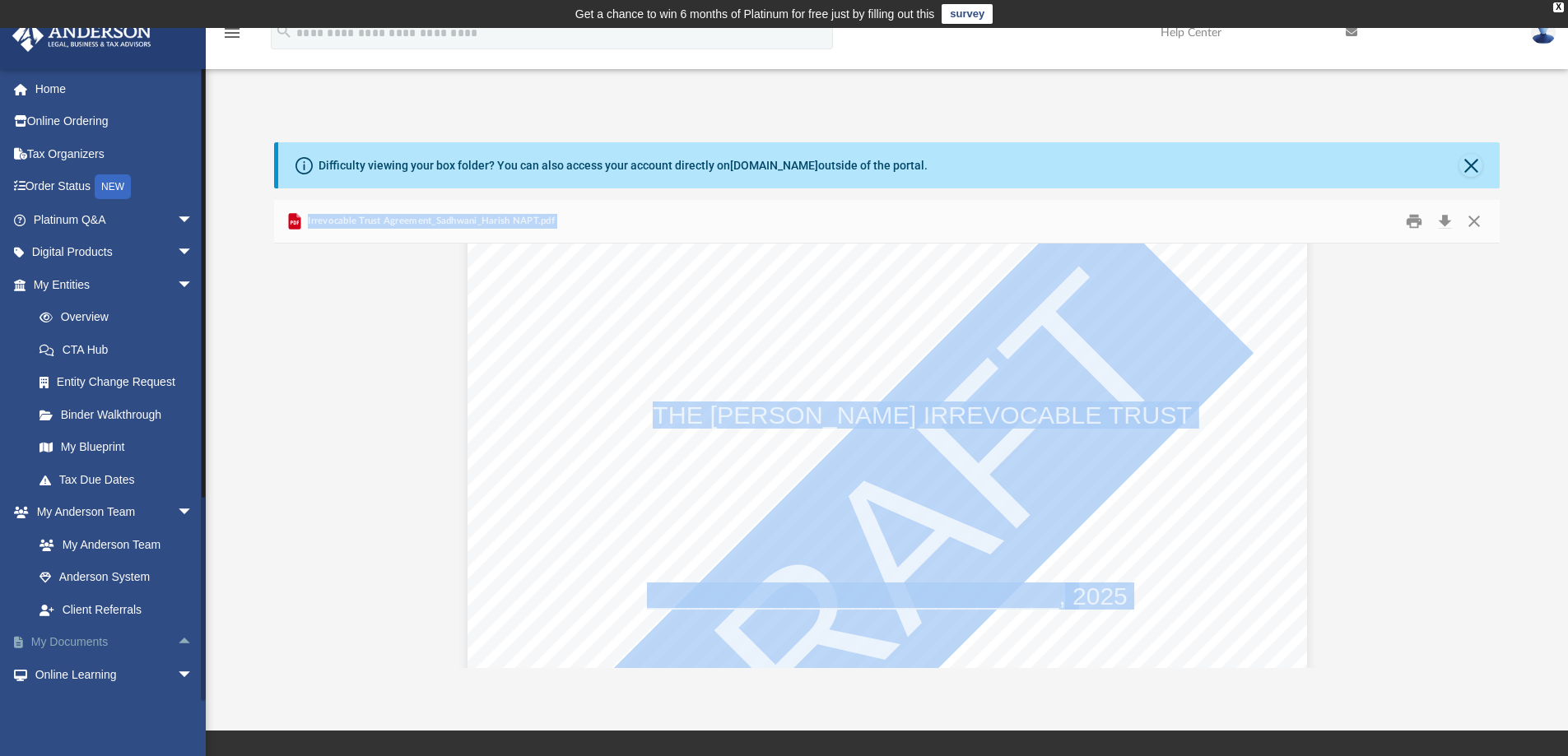
click at [85, 638] on link "My Documents arrow_drop_up" at bounding box center [115, 643] width 207 height 33
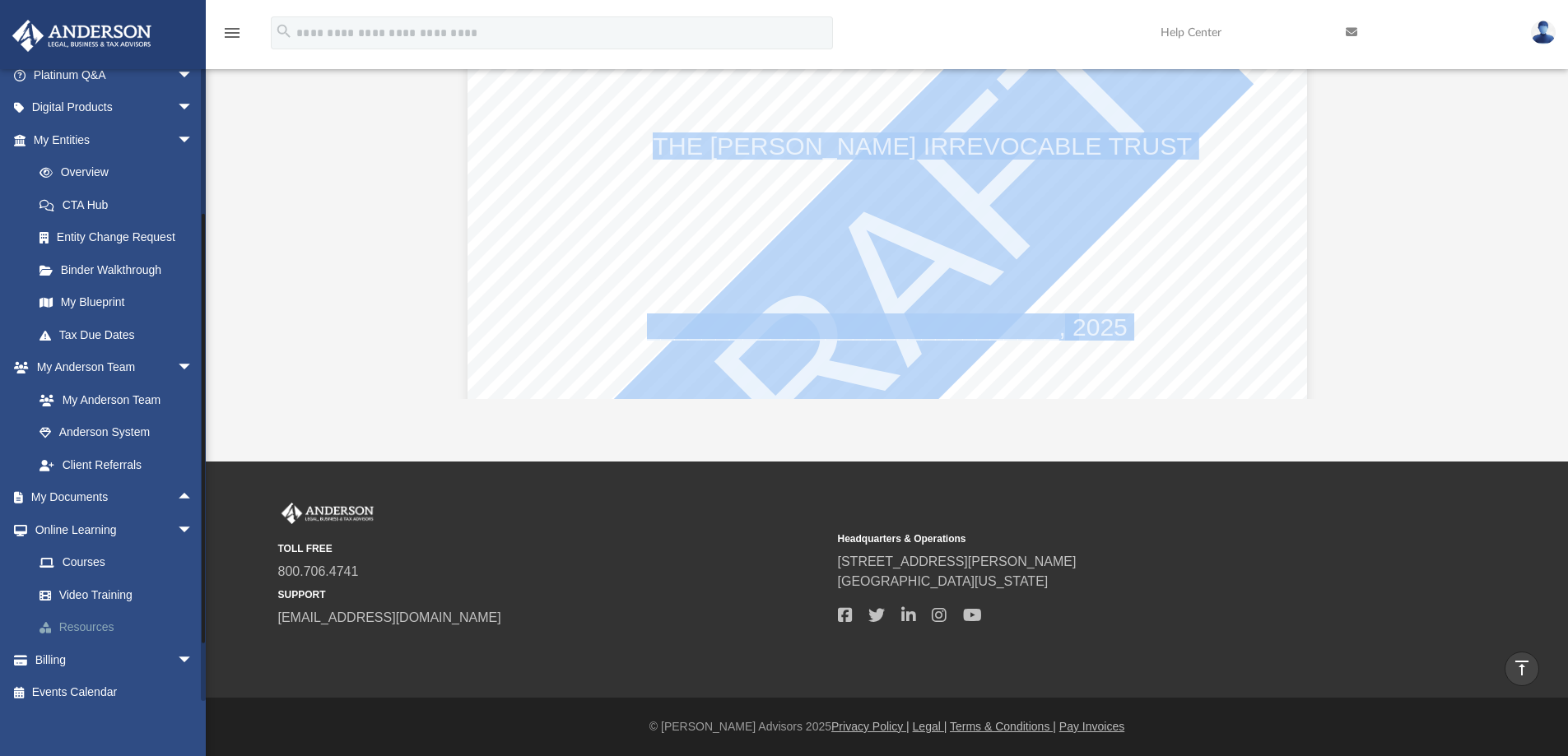
scroll to position [156, 0]
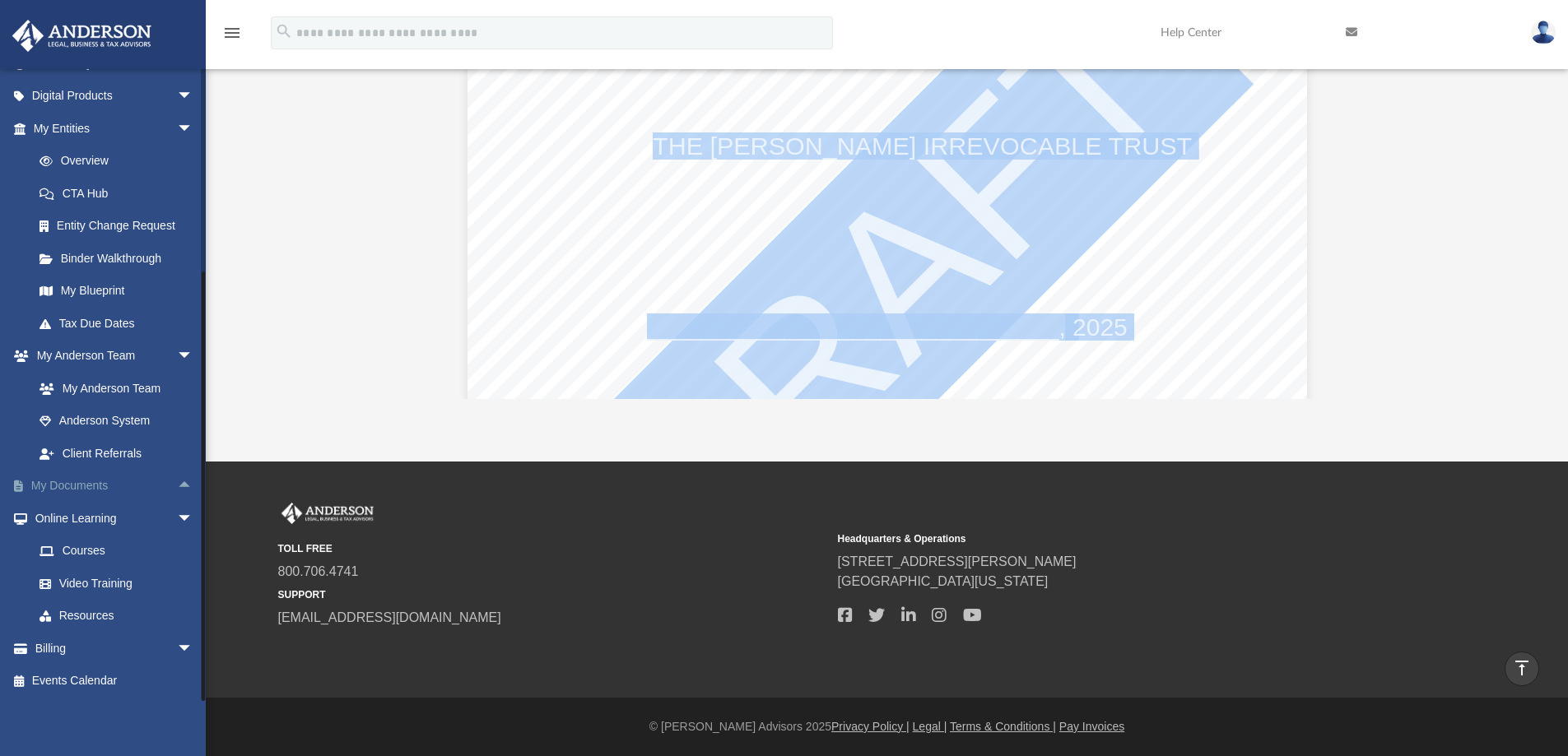
click at [177, 481] on span "arrow_drop_up" at bounding box center [193, 486] width 33 height 34
click at [63, 519] on link "Box" at bounding box center [120, 519] width 195 height 33
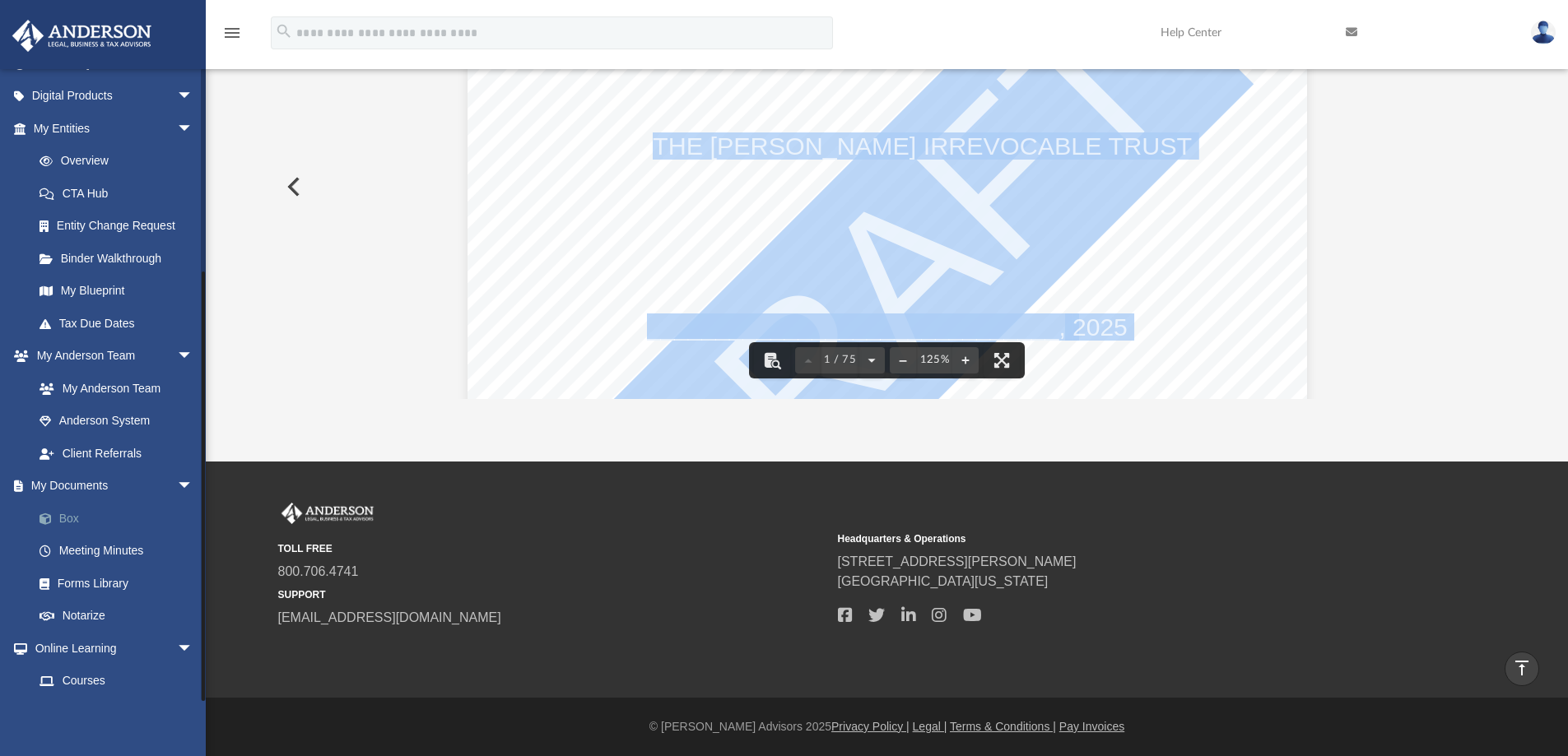
click at [76, 521] on link "Box" at bounding box center [120, 519] width 195 height 33
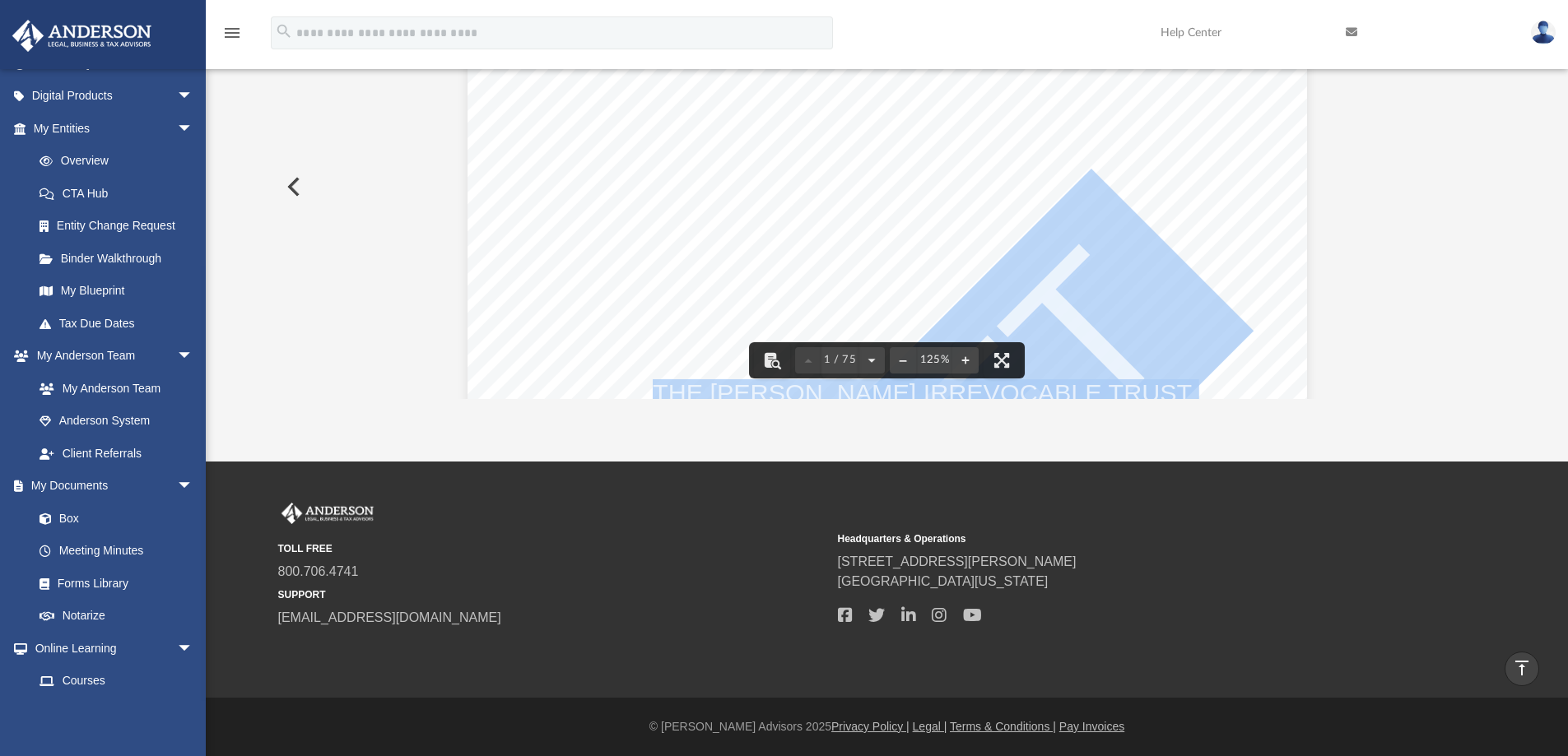
scroll to position [0, 0]
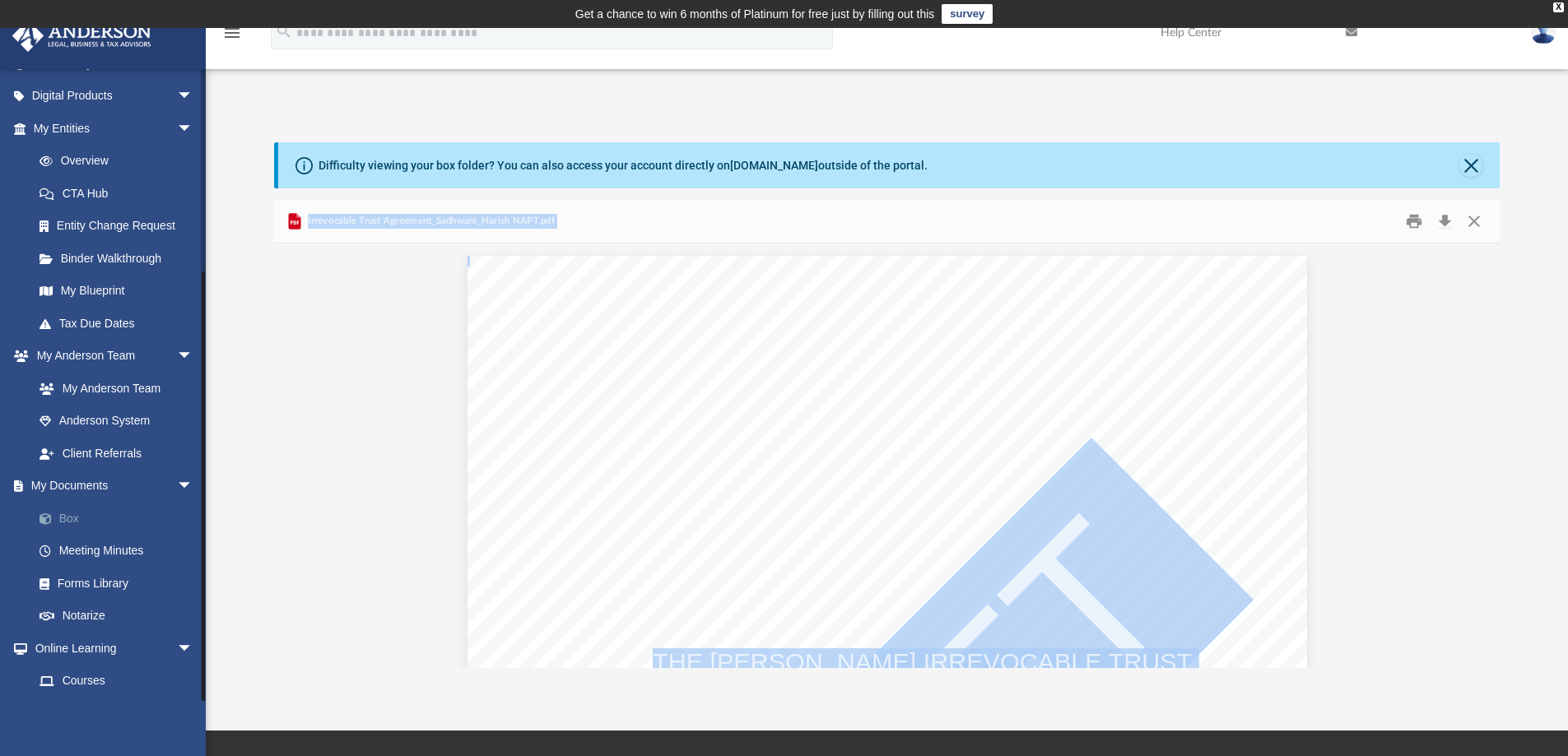
click at [66, 519] on link "Box" at bounding box center [120, 519] width 195 height 33
click at [69, 523] on link "Box" at bounding box center [120, 519] width 195 height 33
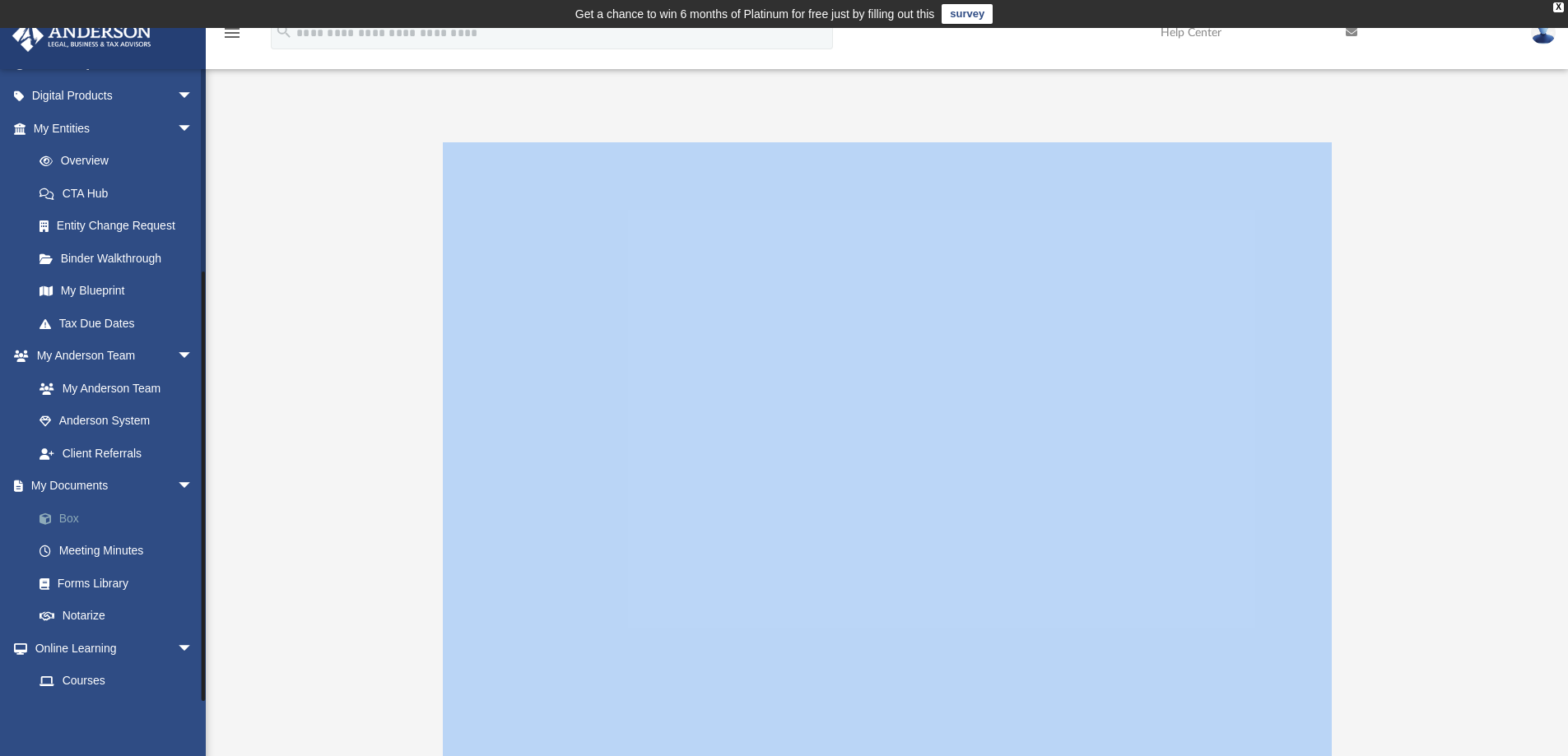
click at [67, 515] on link "Box" at bounding box center [120, 519] width 195 height 33
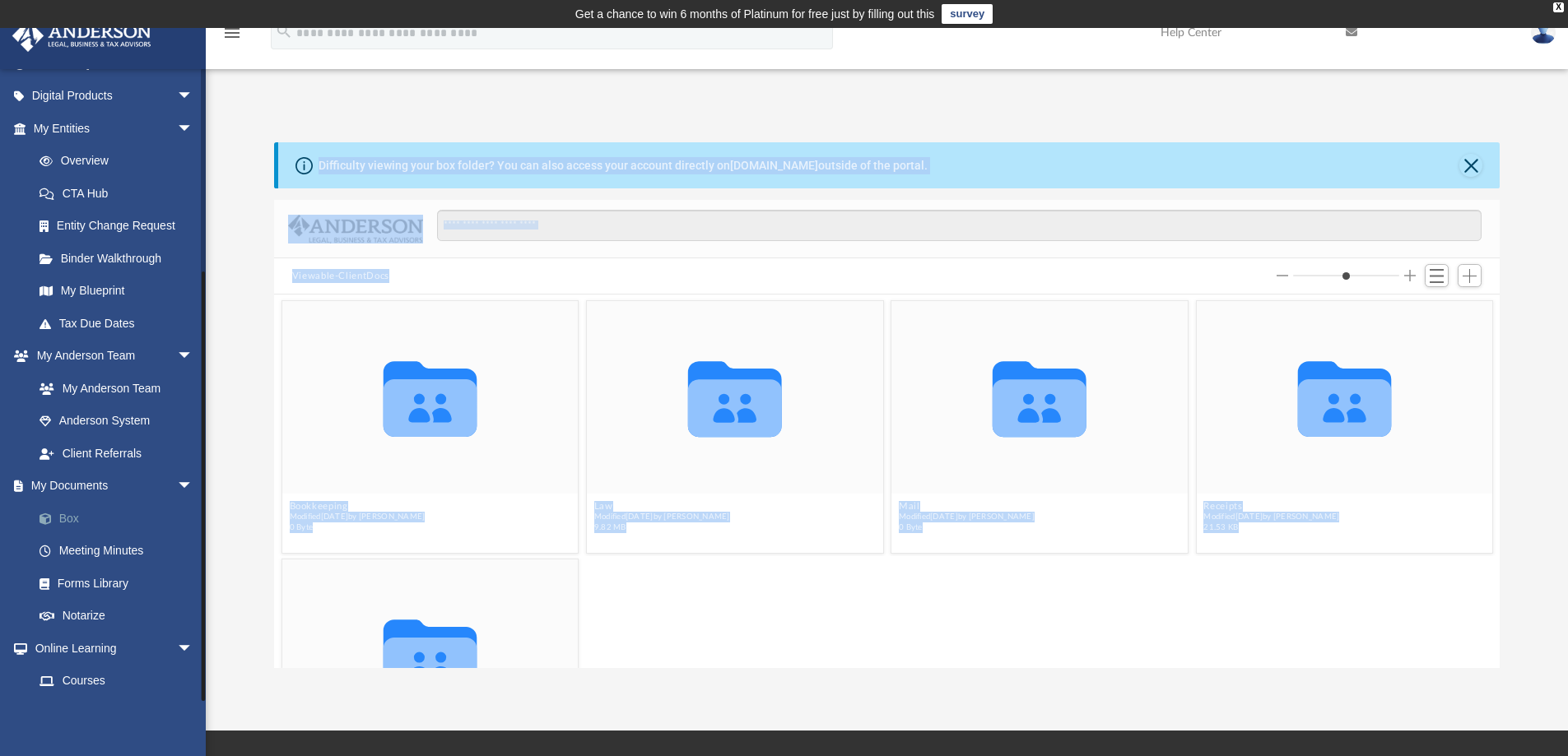
scroll to position [362, 1213]
click at [669, 628] on div "Collaborated Folder Tax Modified [DATE] by [PERSON_NAME] 0 Byte" at bounding box center [887, 685] width 1219 height 261
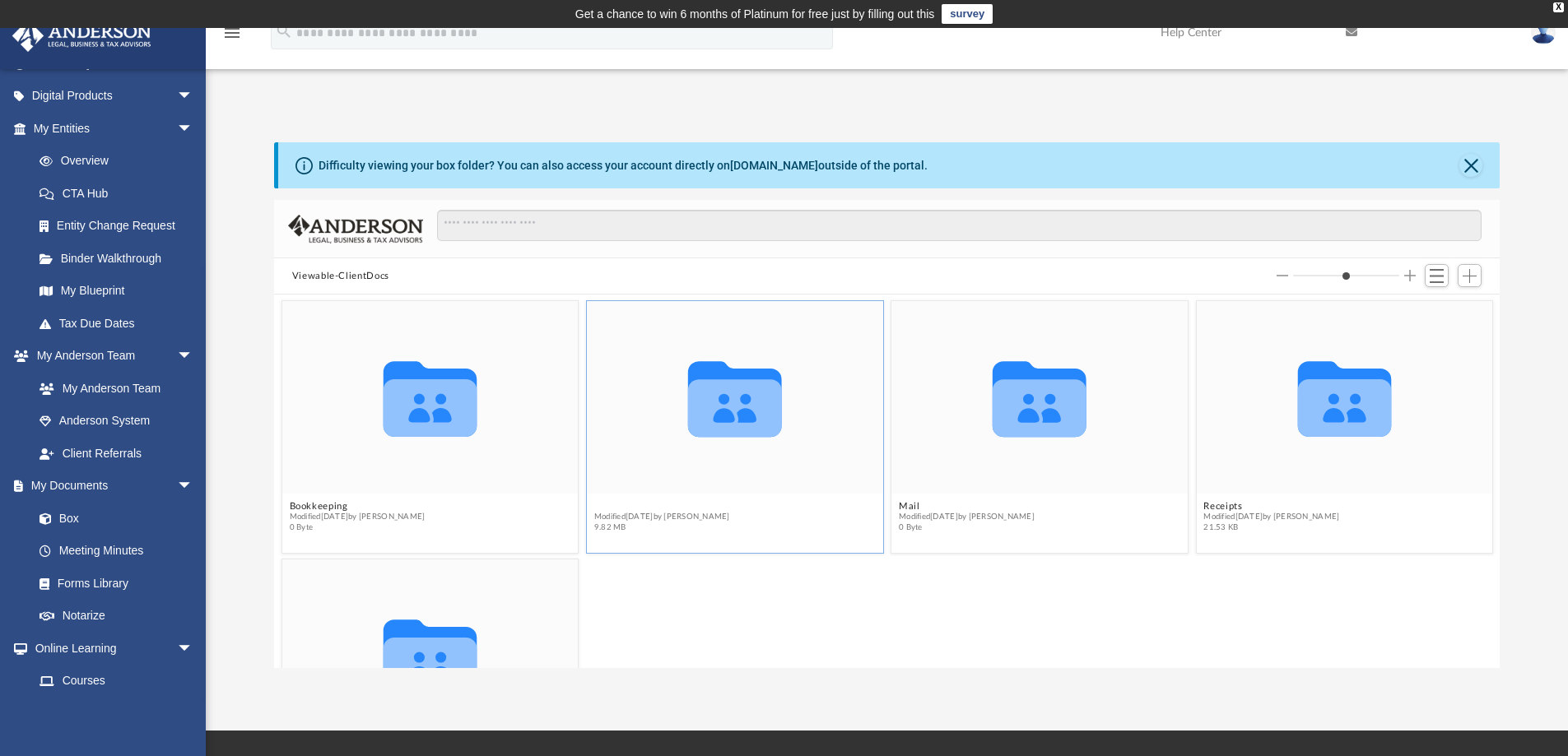
click at [599, 506] on button "Law" at bounding box center [662, 506] width 136 height 11
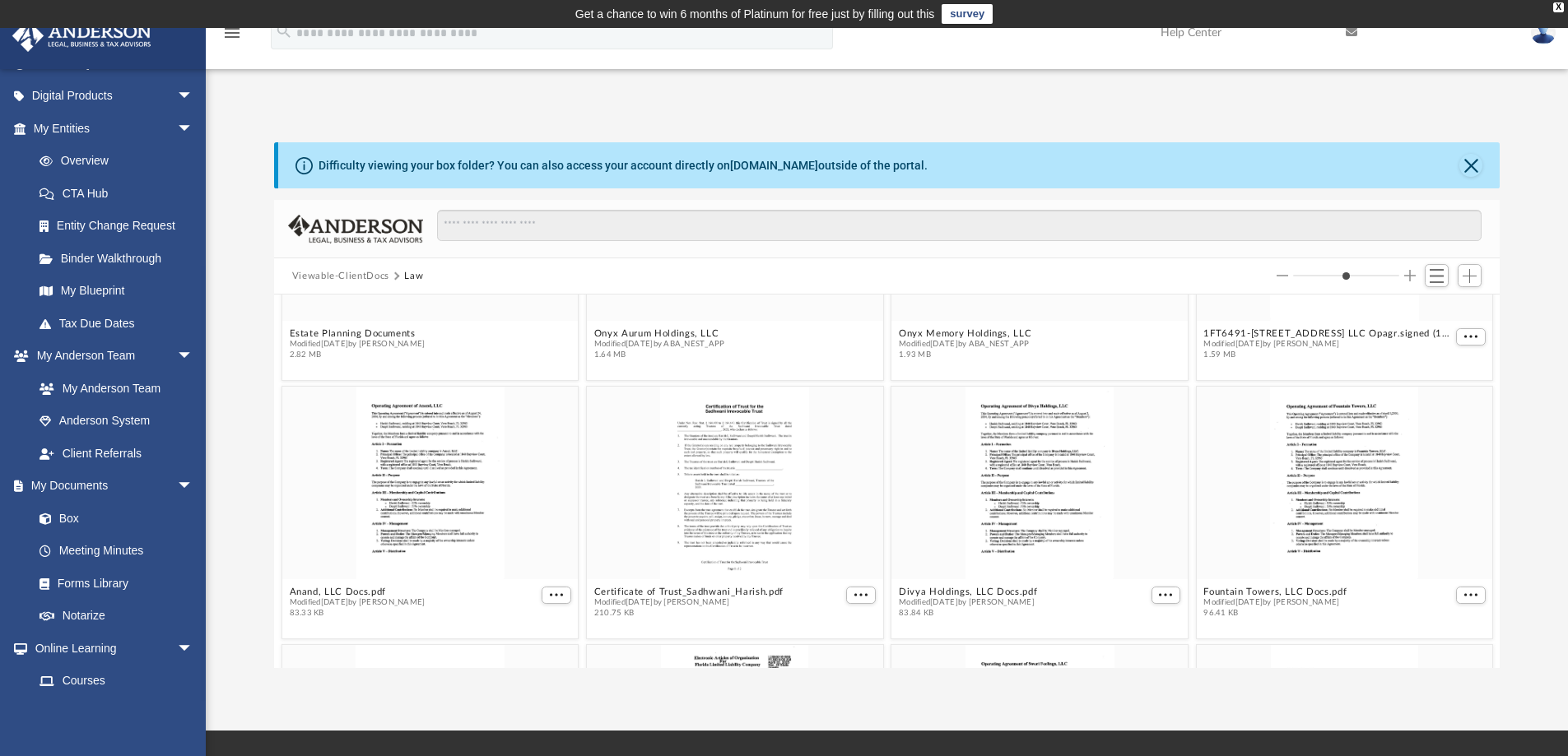
scroll to position [0, 0]
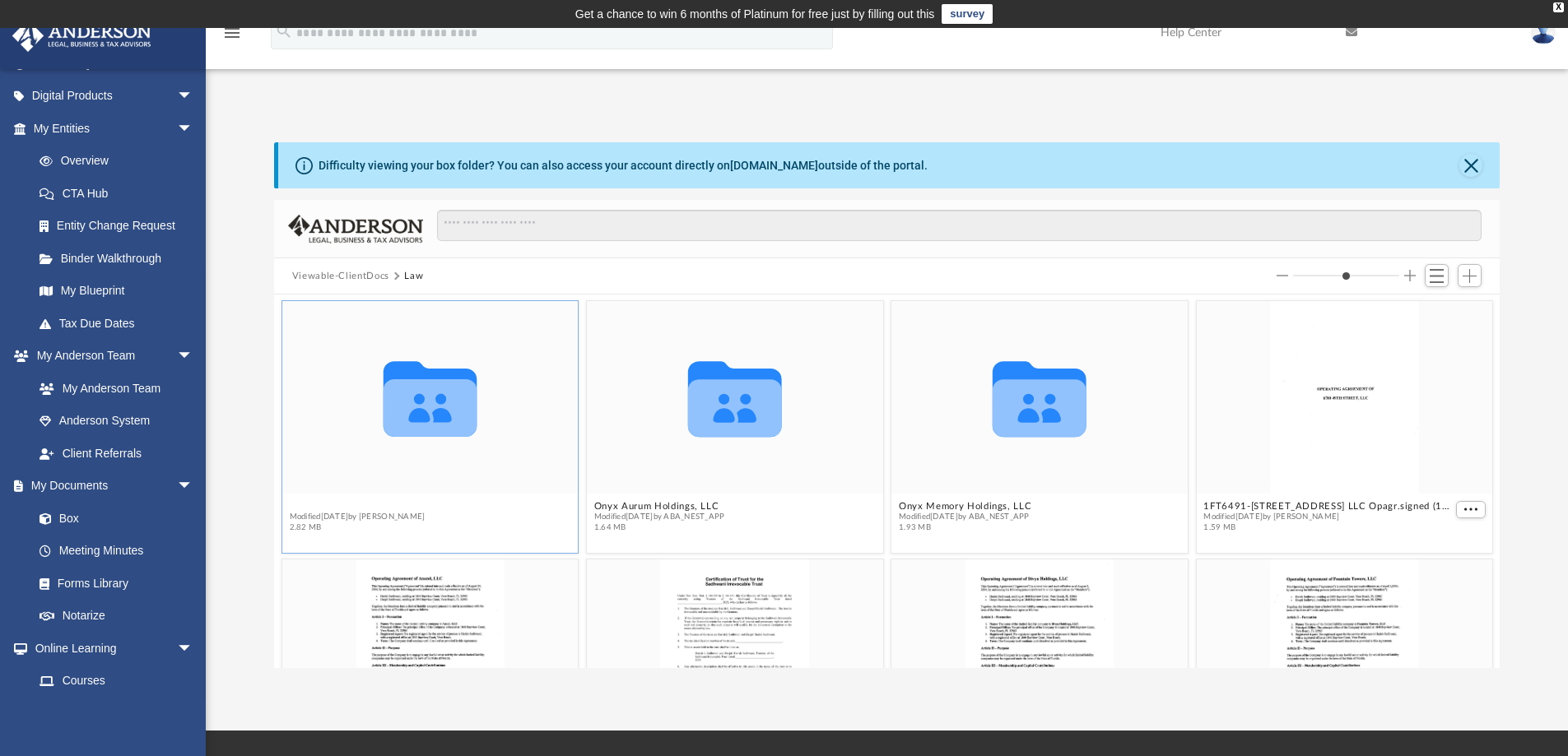
click at [307, 508] on button "Estate Planning Documents" at bounding box center [357, 506] width 136 height 11
click at [308, 508] on button "Estate Planning Documents" at bounding box center [357, 506] width 136 height 11
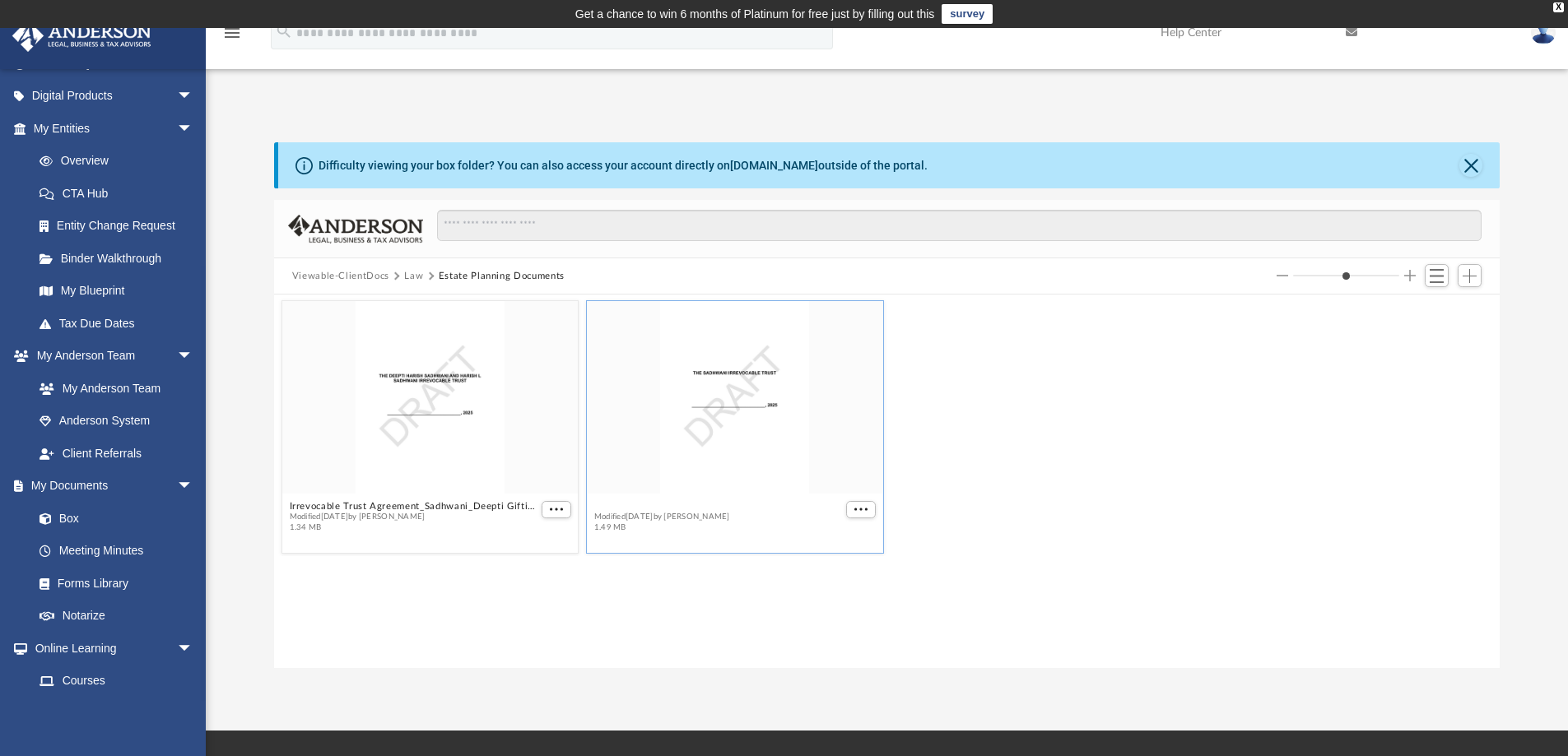
click at [608, 508] on button "Irrevocable Trust Agreement_Sadhwani_Harish NAPT.pdf" at bounding box center [718, 506] width 248 height 11
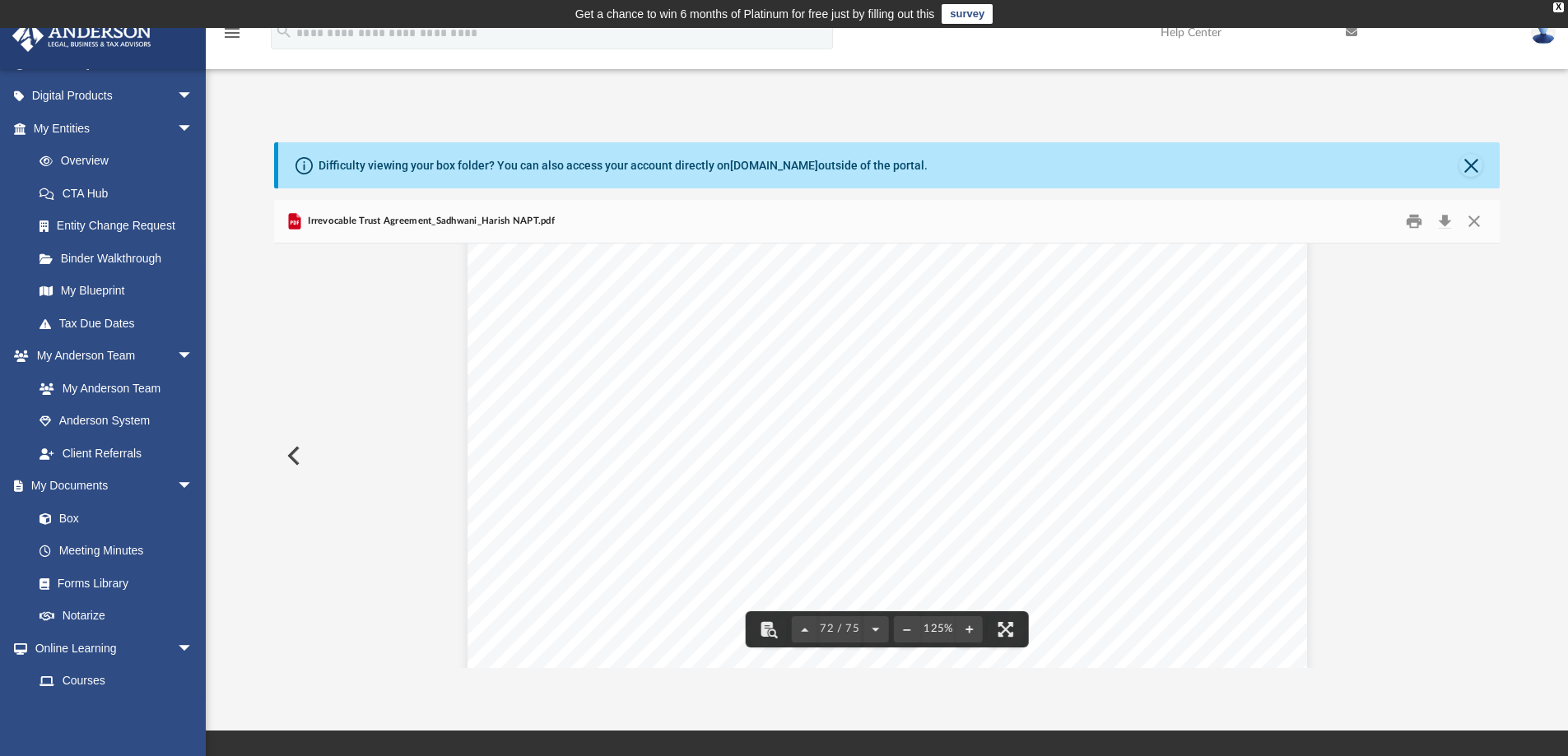
scroll to position [78524, 0]
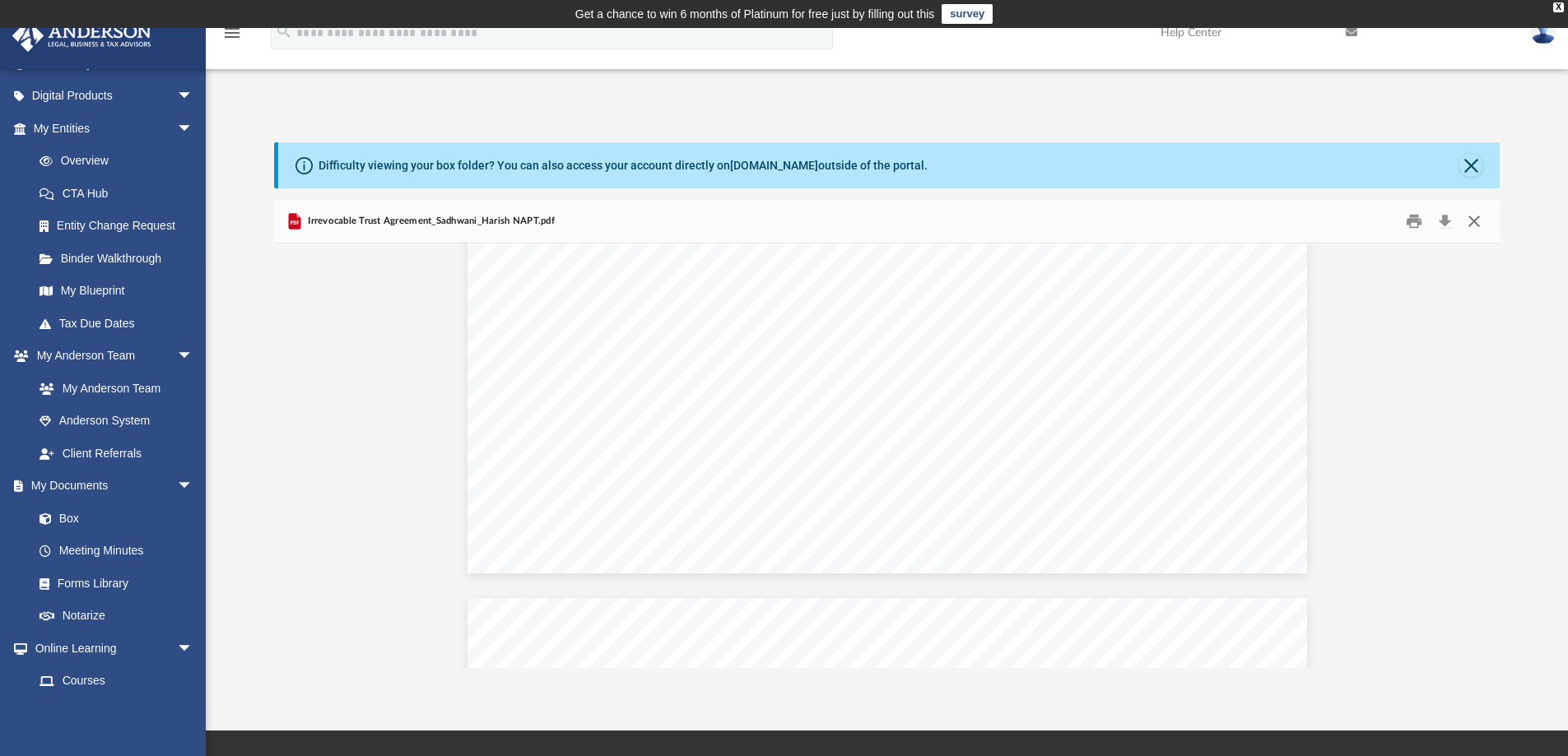
click at [1471, 226] on button "Close" at bounding box center [1474, 222] width 30 height 26
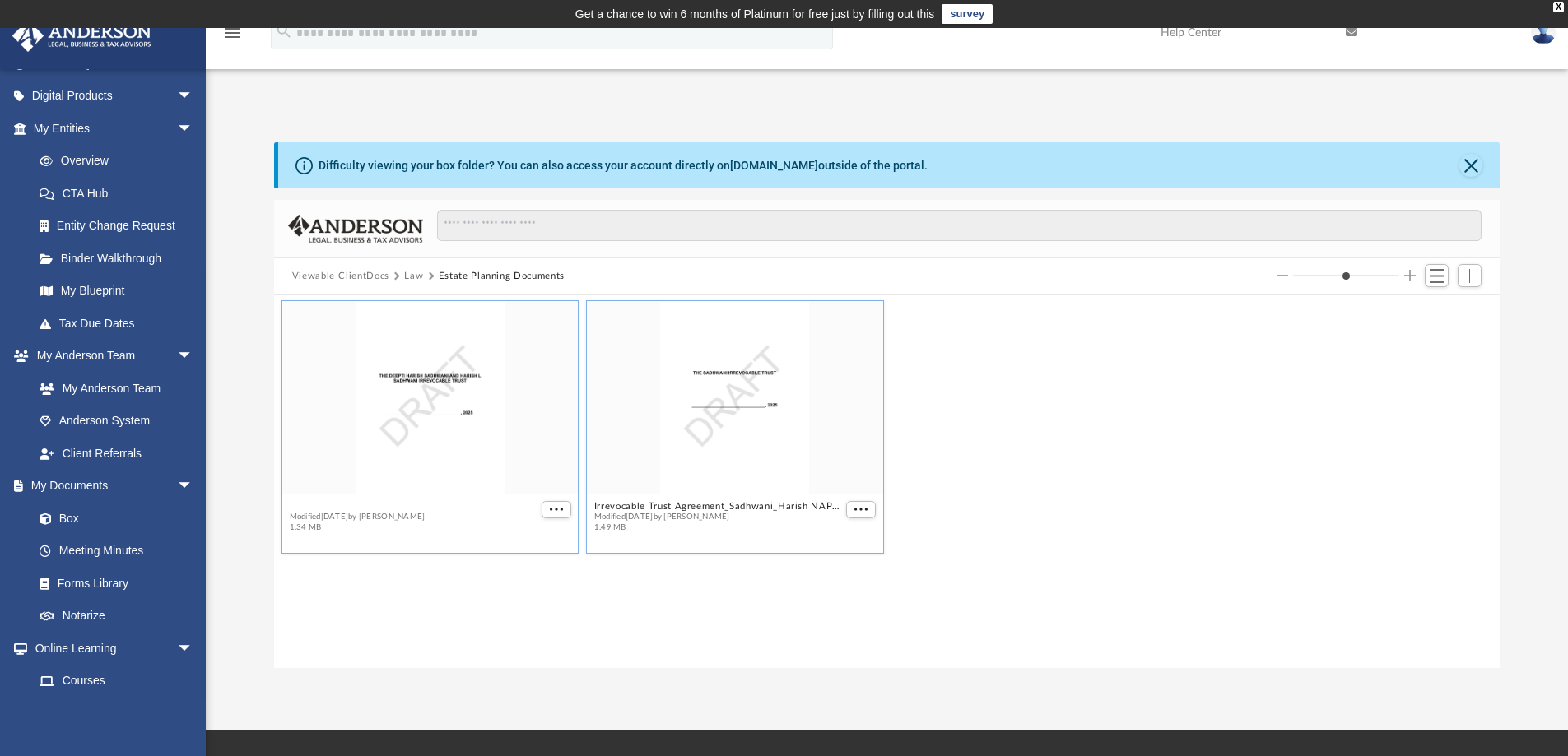
click at [398, 509] on button "Irrevocable Trust Agreement_Sadhwani_Deepti Gifting Trust.pdf" at bounding box center [413, 506] width 248 height 11
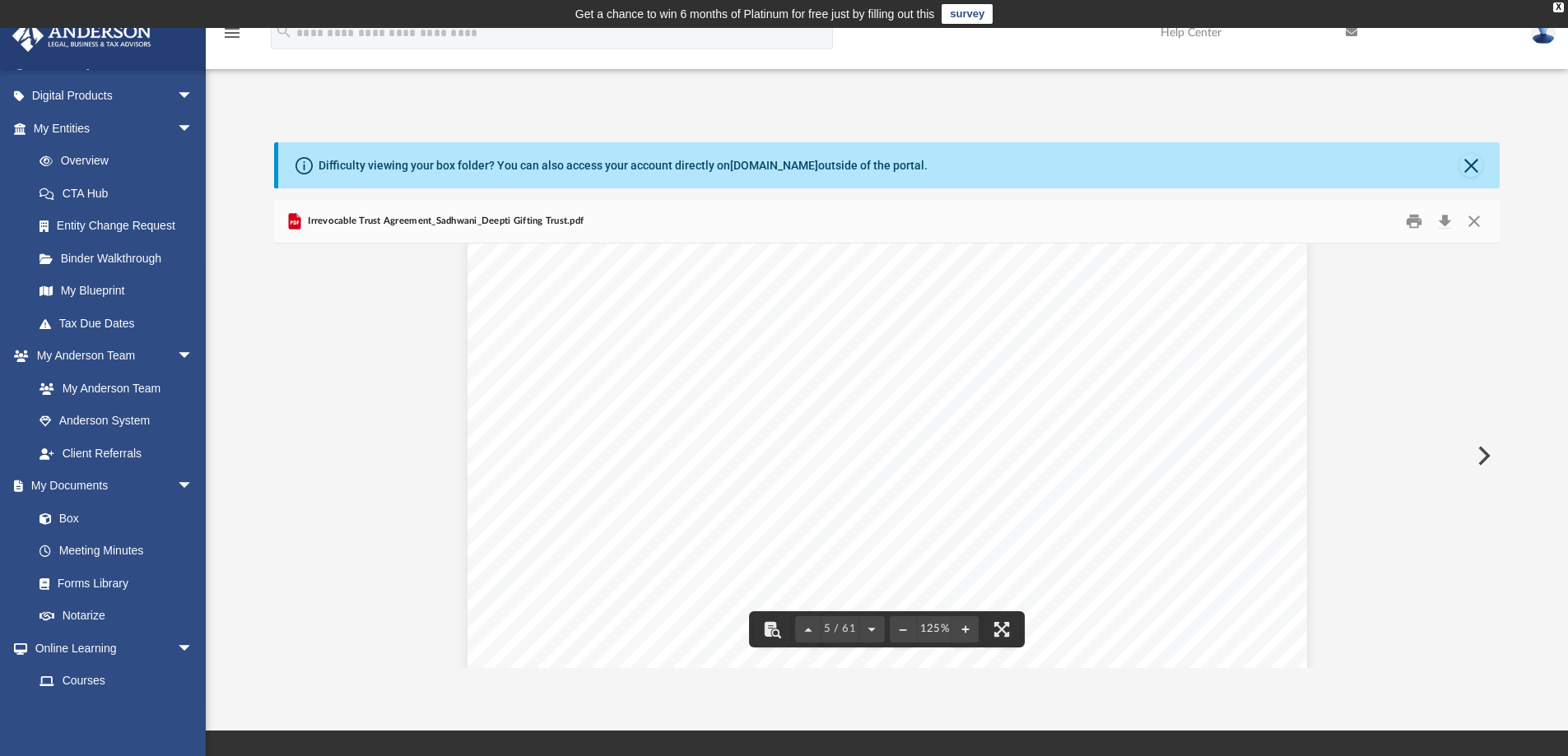
scroll to position [4525, 0]
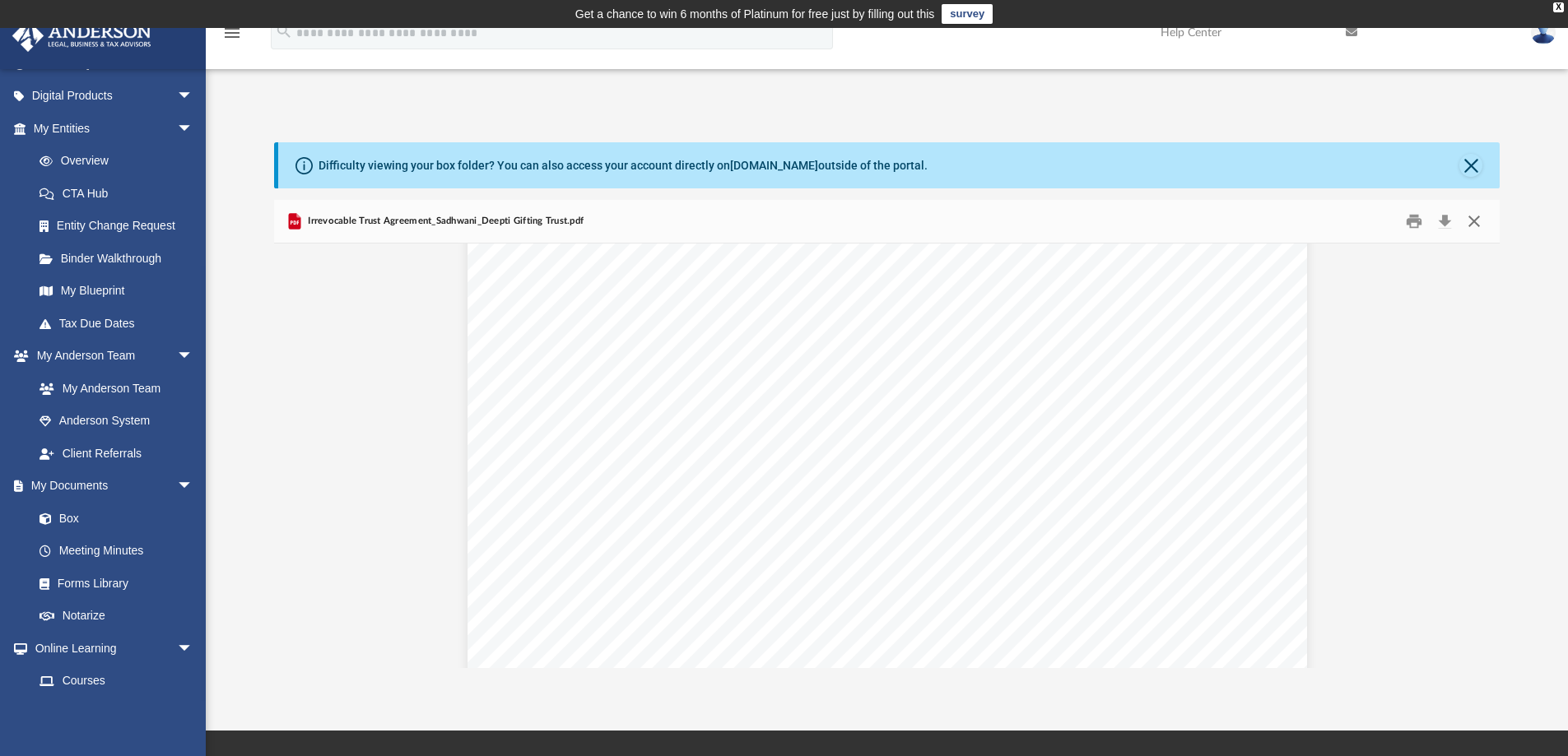
click at [1471, 221] on button "Close" at bounding box center [1474, 222] width 30 height 26
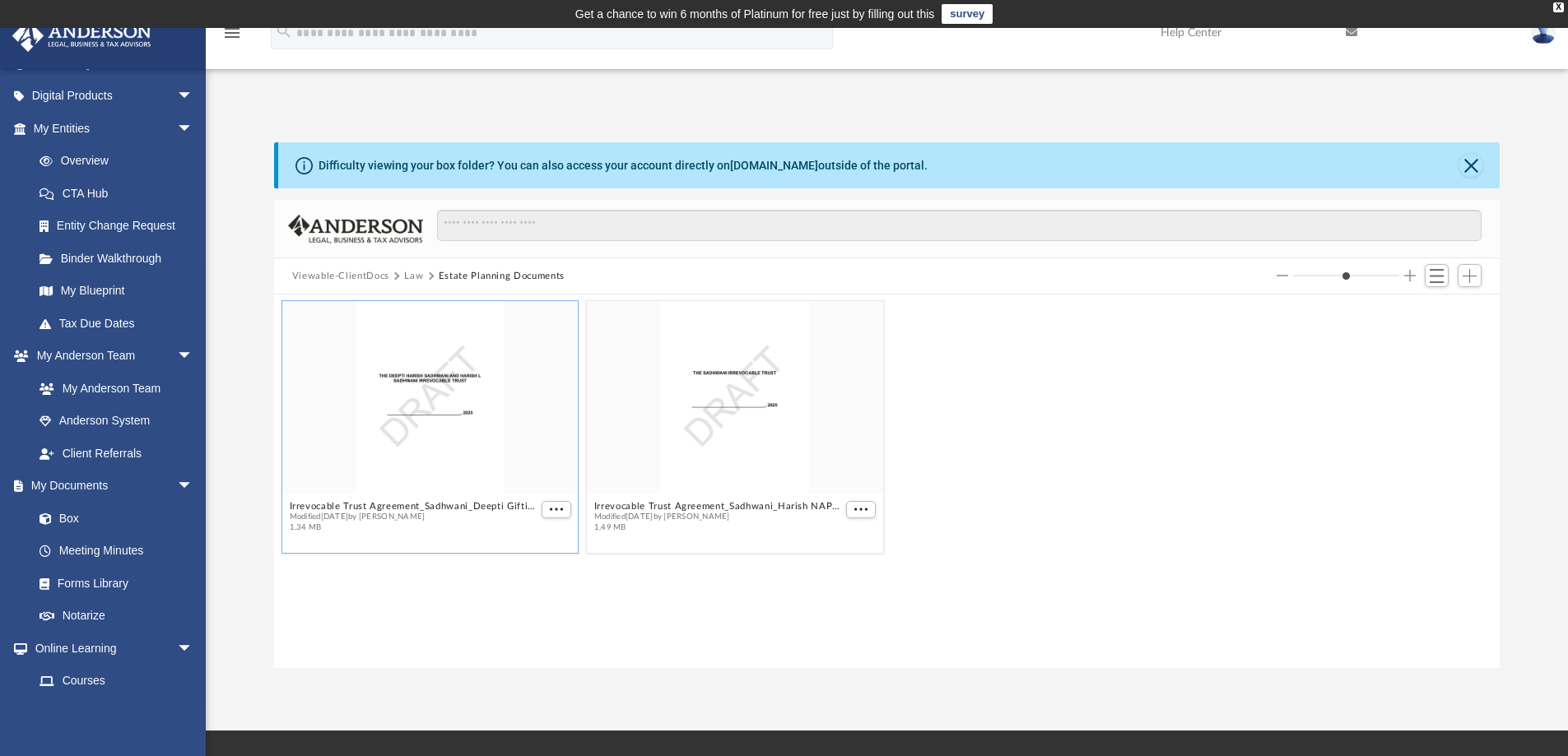
click at [424, 410] on div "grid" at bounding box center [430, 398] width 296 height 193
click at [425, 410] on div "grid" at bounding box center [430, 398] width 296 height 193
